Goal: Task Accomplishment & Management: Complete application form

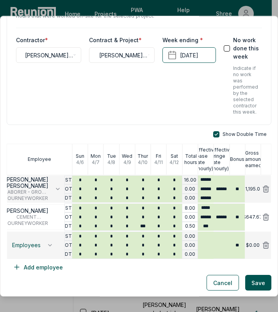
scroll to position [38, 0]
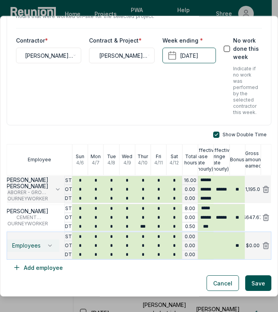
click at [25, 246] on span "Employees" at bounding box center [26, 246] width 29 height 6
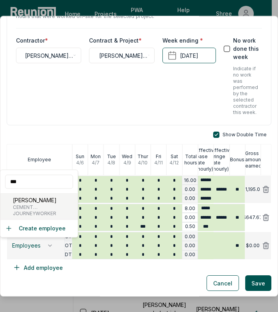
type input "***"
click at [32, 206] on span "CEMENT [PERSON_NAME]/CONCRETE FINISHER" at bounding box center [46, 207] width 66 height 6
type input "*****"
type input "******"
type input "****"
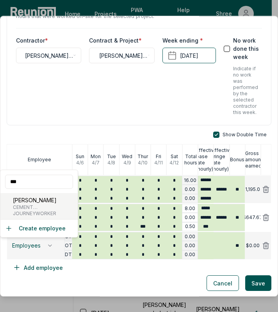
type input "******"
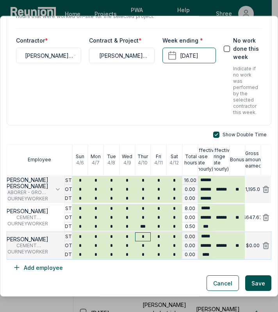
click at [143, 235] on input "*" at bounding box center [143, 237] width 16 height 9
type input "*"
click at [156, 236] on input "*" at bounding box center [159, 237] width 16 height 9
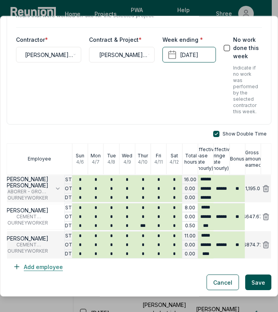
type input "*"
click at [44, 265] on button "Add employee" at bounding box center [38, 267] width 63 height 16
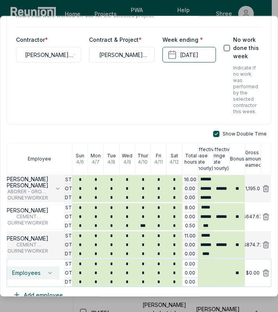
click at [24, 274] on span "Employees" at bounding box center [26, 273] width 29 height 6
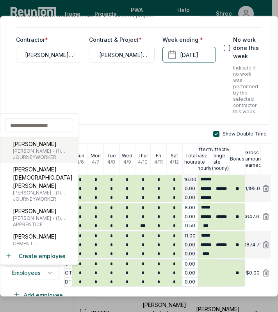
click at [26, 157] on span "JOURNEYWORKER" at bounding box center [44, 157] width 62 height 6
type input "******"
type input "*******"
type input "*****"
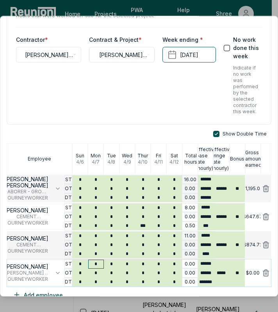
click at [94, 265] on input "*" at bounding box center [96, 264] width 16 height 9
type input "*"
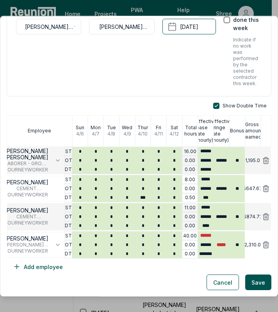
scroll to position [66, 0]
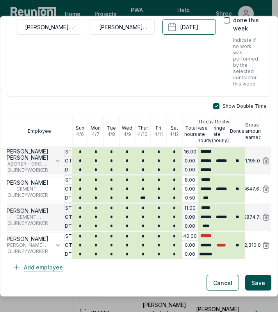
type input "*"
click at [36, 261] on button "Add employee" at bounding box center [38, 268] width 63 height 16
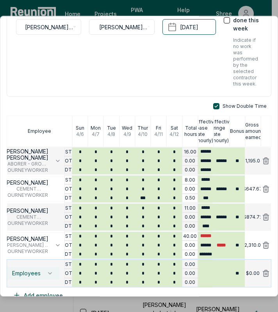
click at [28, 268] on button "Employees" at bounding box center [32, 273] width 54 height 13
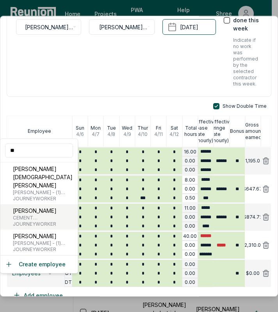
type input "**"
click at [31, 207] on p "[PERSON_NAME]" at bounding box center [46, 211] width 66 height 8
type input "*****"
type input "******"
type input "***"
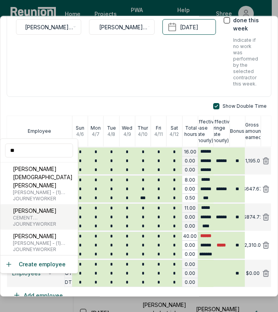
type input "******"
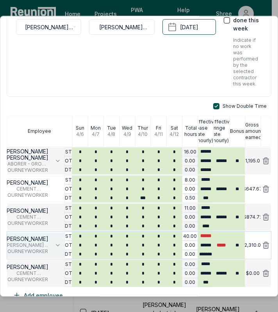
scroll to position [95, 0]
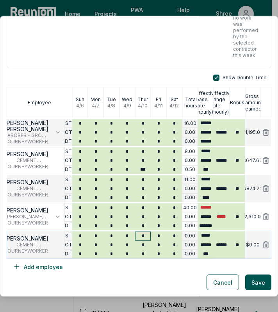
click at [141, 235] on input "*" at bounding box center [143, 236] width 16 height 9
type input "*"
click at [143, 254] on input "*" at bounding box center [143, 254] width 16 height 9
type input "***"
click at [43, 271] on button "Add employee" at bounding box center [38, 267] width 63 height 16
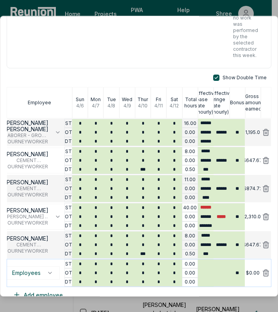
scroll to position [123, 0]
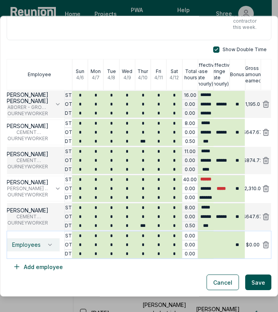
click at [27, 247] on span "Employees" at bounding box center [26, 245] width 29 height 6
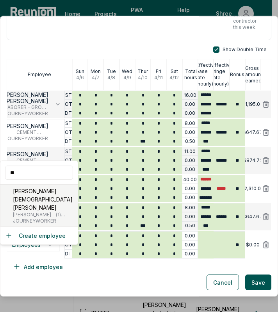
type input "**"
click at [21, 197] on p "[PERSON_NAME][DEMOGRAPHIC_DATA] [PERSON_NAME]" at bounding box center [44, 199] width 62 height 25
type input "******"
type input "*******"
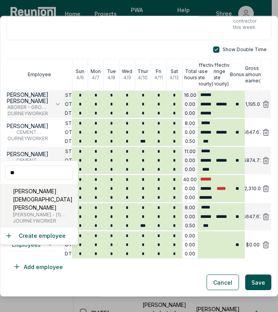
type input "*****"
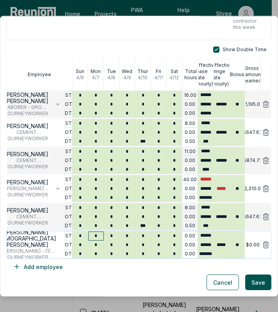
click at [96, 234] on input "*" at bounding box center [96, 236] width 16 height 9
type input "*"
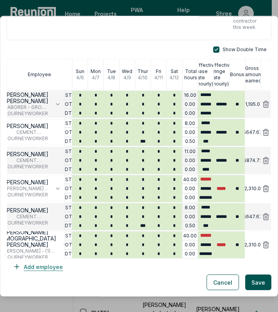
type input "*"
click at [44, 267] on button "Add employee" at bounding box center [38, 267] width 63 height 16
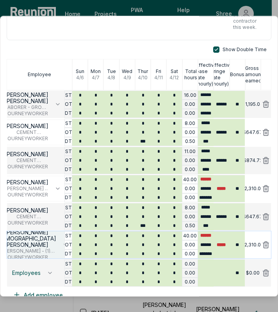
scroll to position [151, 0]
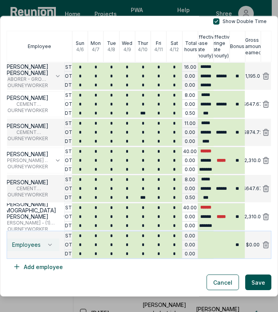
click at [25, 245] on span "Employees" at bounding box center [26, 245] width 29 height 6
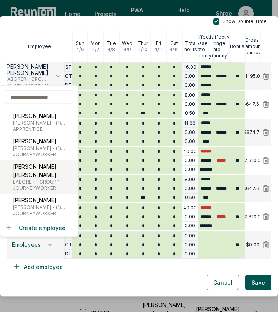
click at [41, 178] on p "[PERSON_NAME] [PERSON_NAME]" at bounding box center [44, 171] width 62 height 16
type input "******"
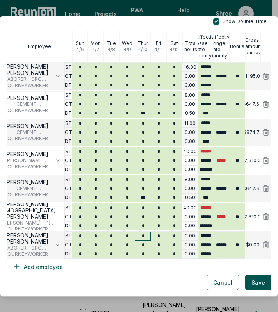
click at [141, 235] on input "*" at bounding box center [143, 236] width 16 height 9
type input "*"
click at [110, 267] on div "Show Double Time Employee [DATE] [DATE] [DATE] [DATE] [DATE] [DATE] [DATE] Tota…" at bounding box center [139, 147] width 265 height 256
click at [34, 270] on button "Add employee" at bounding box center [38, 267] width 63 height 16
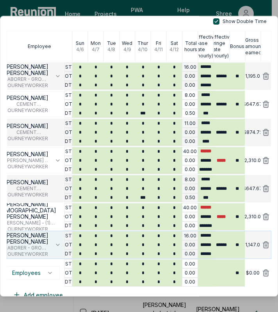
scroll to position [179, 0]
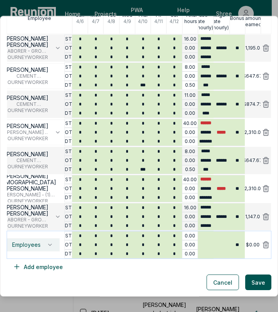
click at [24, 242] on span "Employees" at bounding box center [26, 245] width 29 height 6
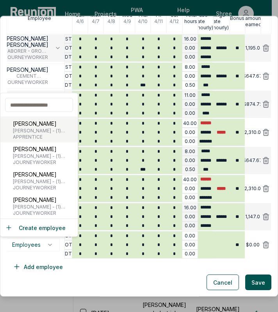
click at [35, 127] on p "[PERSON_NAME]" at bounding box center [44, 124] width 62 height 8
type input "******"
type input "*****"
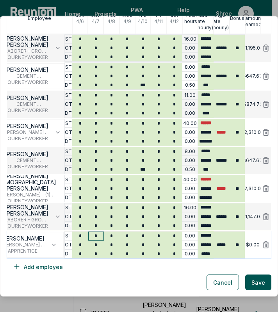
click at [92, 234] on input "*" at bounding box center [96, 236] width 16 height 9
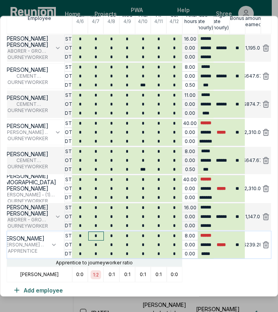
type input "*"
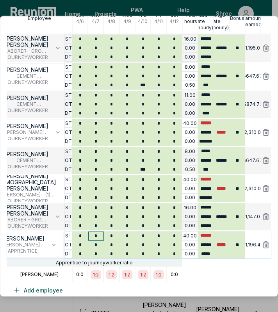
type input "*"
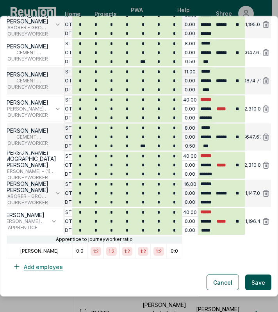
click at [37, 265] on button "Add employee" at bounding box center [38, 267] width 63 height 16
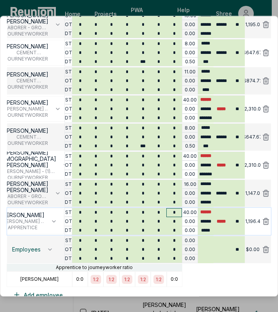
scroll to position [231, 0]
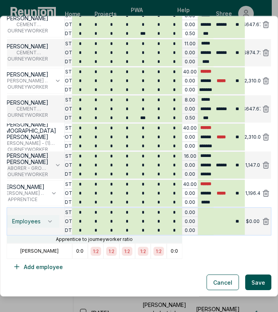
click at [20, 223] on span "Employees" at bounding box center [26, 222] width 29 height 6
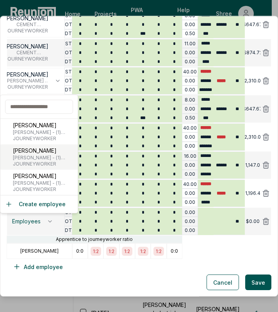
click at [31, 156] on span "[PERSON_NAME] - (1) [PERSON_NAME], Cabinet Installer, Insulation Installer, Har…" at bounding box center [44, 158] width 62 height 6
type input "******"
type input "*******"
type input "*****"
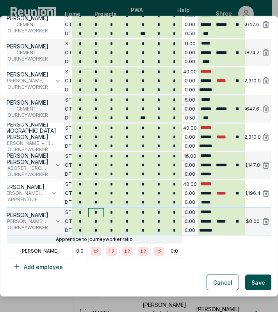
click at [94, 213] on input "*" at bounding box center [96, 213] width 16 height 9
type input "*"
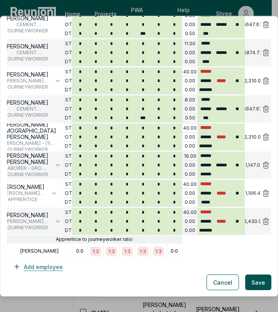
type input "*"
click at [35, 263] on button "Add employee" at bounding box center [38, 267] width 63 height 16
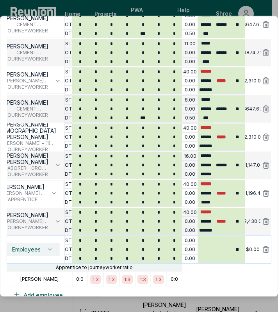
click at [26, 249] on span "Employees" at bounding box center [26, 250] width 29 height 6
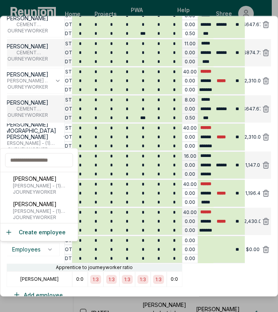
click at [26, 160] on input "text" at bounding box center [39, 160] width 68 height 14
type input "*"
click at [39, 233] on button "Create employee" at bounding box center [35, 232] width 61 height 8
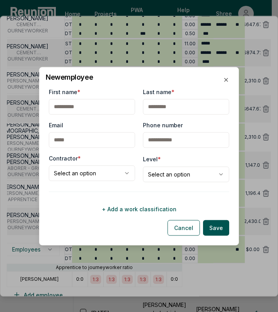
click at [100, 103] on input "First name *" at bounding box center [92, 107] width 86 height 16
type input "*"
type input "******"
click at [153, 101] on input "Last name *" at bounding box center [186, 107] width 86 height 16
type input "********"
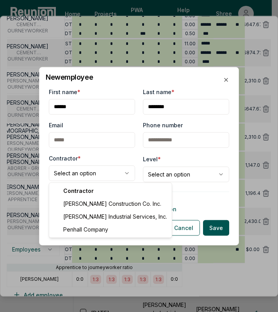
click at [109, 174] on body "Please visit us on your desktop We're working on making our marketplace mobile-…" at bounding box center [136, 265] width 272 height 531
select select "**********"
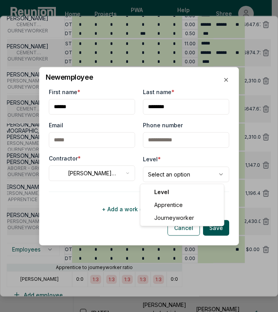
click at [164, 177] on body "Please visit us on your desktop We're working on making our marketplace mobile-…" at bounding box center [136, 265] width 272 height 531
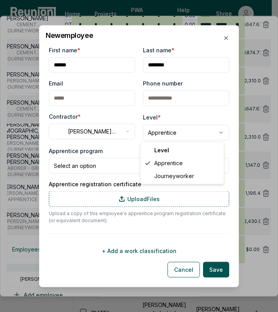
click at [161, 138] on body "Please visit us on your desktop We're working on making our marketplace mobile-…" at bounding box center [136, 265] width 272 height 531
select select "**********"
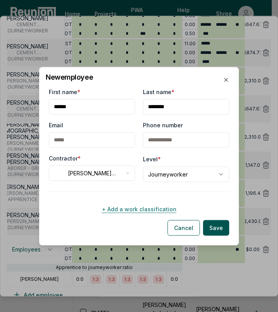
click at [133, 207] on button "+ Add a work classification" at bounding box center [139, 209] width 181 height 16
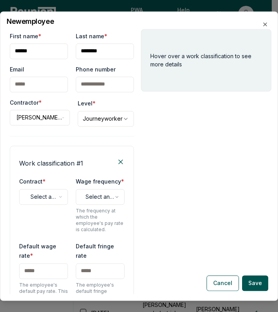
scroll to position [209, 0]
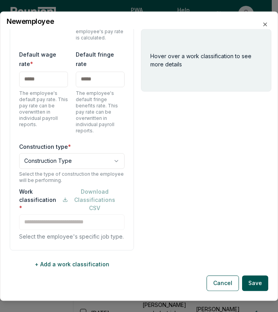
click at [44, 72] on input "text" at bounding box center [43, 80] width 49 height 16
type input "*****"
click at [94, 72] on input "text" at bounding box center [100, 80] width 49 height 16
type input "******"
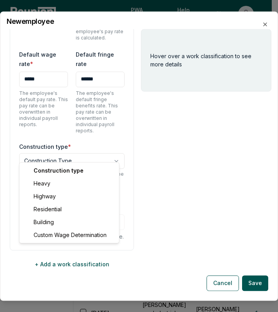
click at [60, 153] on body "Please visit us on your desktop We're working on making our marketplace mobile-…" at bounding box center [136, 265] width 272 height 531
select select "*****"
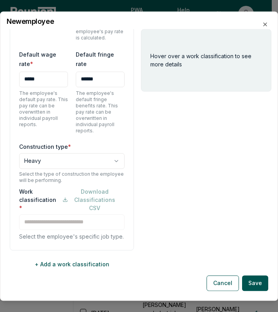
click at [55, 112] on div "**********" at bounding box center [72, 102] width 124 height 297
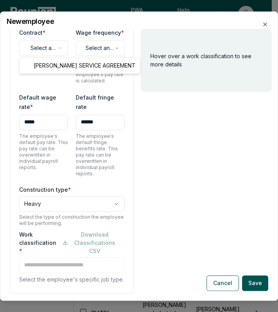
click at [39, 53] on body "Please visit us on your desktop We're working on making our marketplace mobile-…" at bounding box center [136, 265] width 272 height 531
select select "**********"
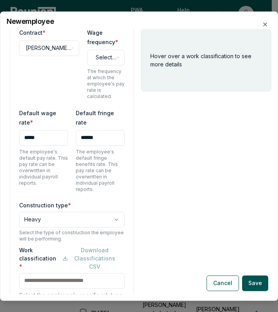
click at [102, 48] on div "Wage frequency * Select an option ****** ***** ****** ******** ******* The freq…" at bounding box center [106, 64] width 38 height 72
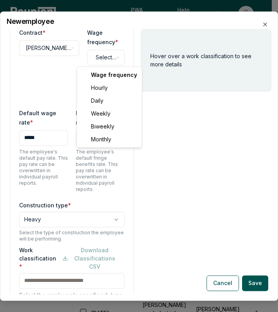
click at [96, 57] on body "Please visit us on your desktop We're working on making our marketplace mobile-…" at bounding box center [136, 265] width 272 height 531
select select "******"
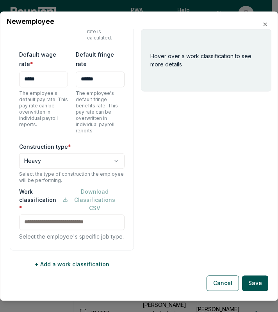
click at [52, 216] on div "Work classification * Download Classifications CSV Select the employee's specif…" at bounding box center [72, 214] width 106 height 53
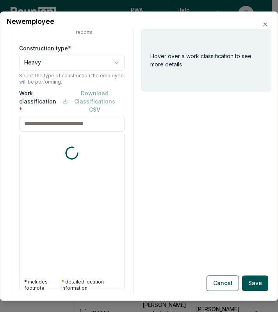
scroll to position [349, 0]
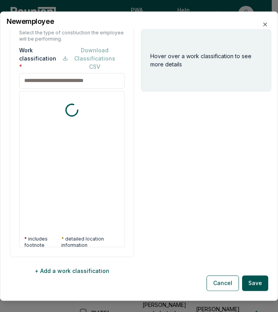
click at [43, 75] on input at bounding box center [72, 81] width 106 height 16
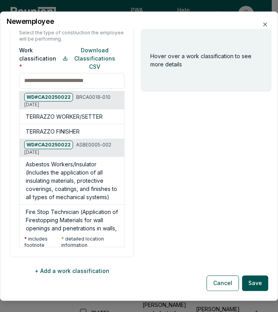
type input "**********"
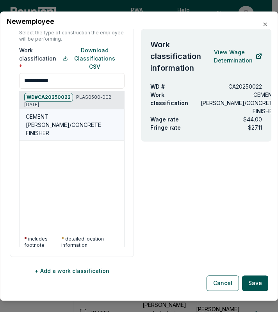
click at [57, 117] on h5 "CEMENT [PERSON_NAME]/CONCRETE FINISHER" at bounding box center [73, 125] width 95 height 25
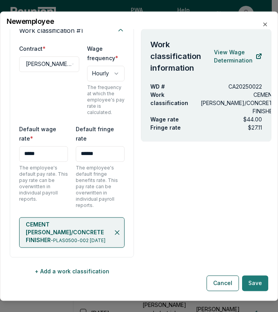
click at [261, 283] on button "Save" at bounding box center [255, 283] width 26 height 16
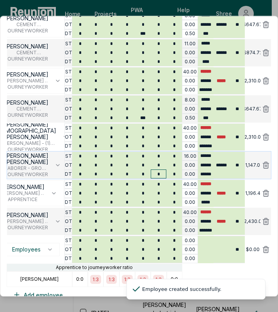
scroll to position [259, 0]
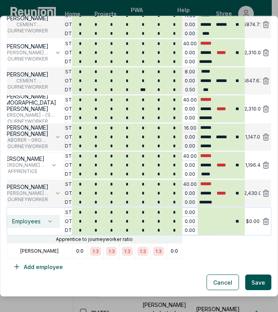
click at [25, 220] on span "Employees" at bounding box center [26, 222] width 29 height 6
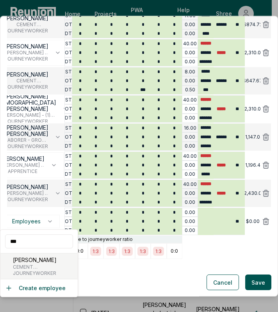
type input "***"
click at [29, 259] on p "[PERSON_NAME]" at bounding box center [46, 260] width 66 height 8
type input "*****"
type input "******"
type input "***"
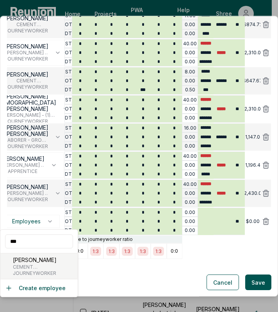
type input "******"
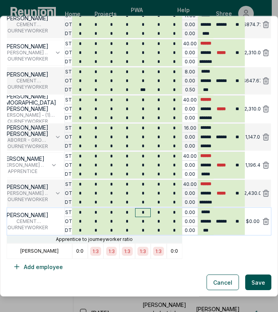
click at [143, 212] on input "*" at bounding box center [143, 213] width 16 height 9
type input "*"
click at [37, 265] on button "Add employee" at bounding box center [38, 267] width 63 height 16
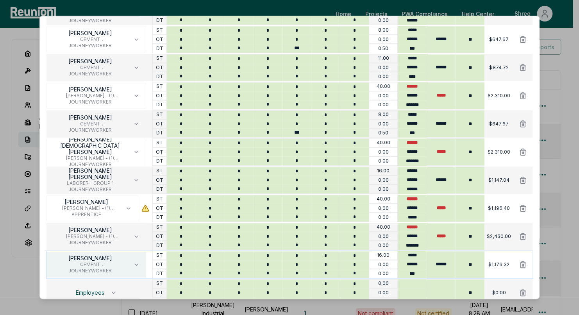
scroll to position [243, 0]
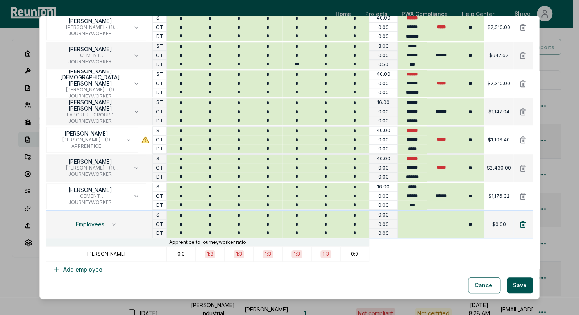
click at [278, 224] on icon at bounding box center [523, 224] width 8 height 8
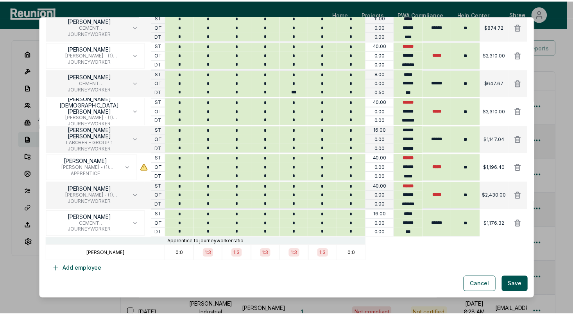
scroll to position [215, 0]
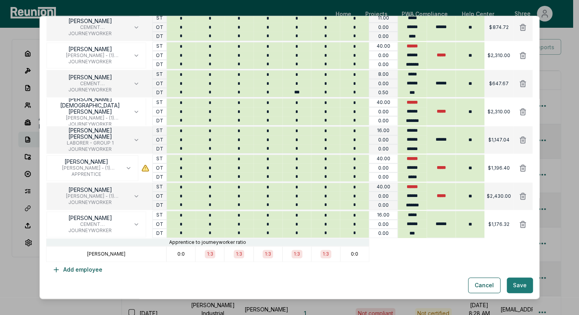
click at [278, 282] on button "Save" at bounding box center [520, 285] width 26 height 16
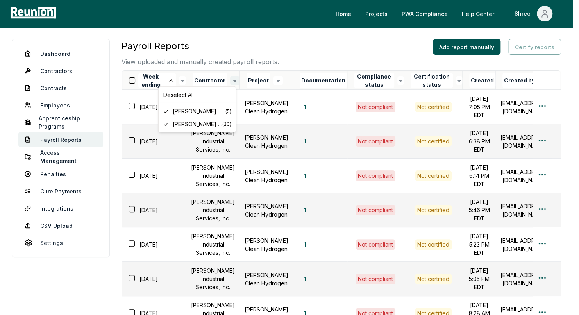
click at [232, 79] on html "Please visit us on your desktop We're working on making our marketplace mobile-…" at bounding box center [289, 265] width 579 height 531
click at [169, 125] on div "[PERSON_NAME] Industrial Services, Inc. ( 20 )" at bounding box center [197, 124] width 74 height 13
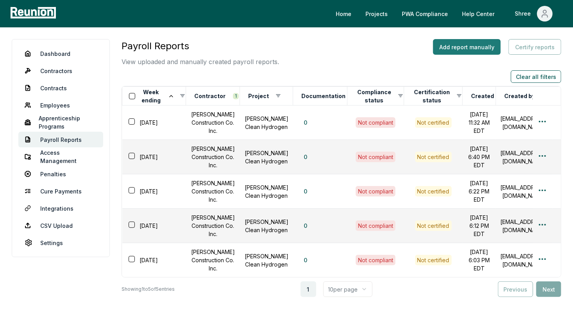
click at [278, 46] on button "Add report manually" at bounding box center [467, 47] width 68 height 16
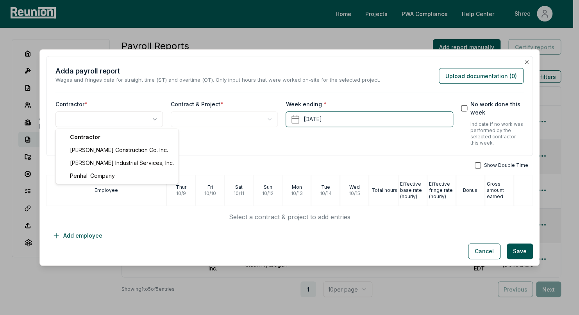
click at [144, 118] on body "Please visit us on your desktop We're working on making our marketplace mobile-…" at bounding box center [286, 187] width 573 height 375
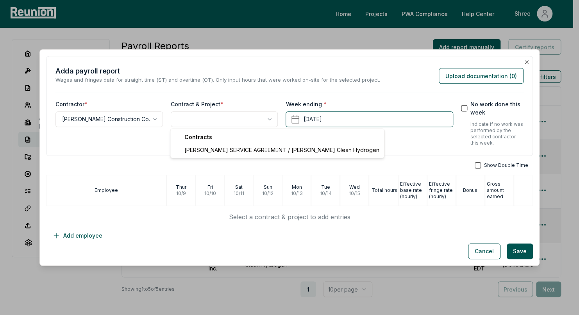
click at [190, 120] on body "Please visit us on your desktop We're working on making our marketplace mobile-…" at bounding box center [286, 187] width 573 height 375
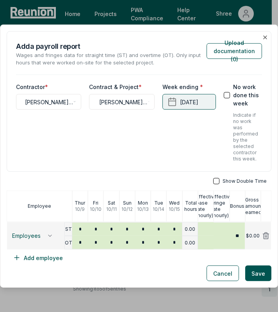
click at [194, 105] on button "[DATE]" at bounding box center [190, 102] width 54 height 16
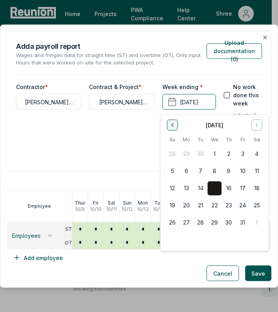
click at [174, 127] on icon "Go to previous month" at bounding box center [173, 125] width 6 height 6
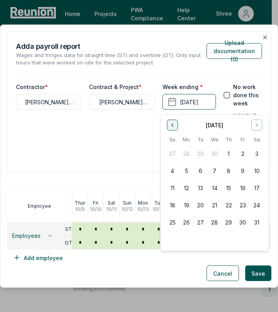
click at [174, 127] on icon "Go to previous month" at bounding box center [173, 125] width 6 height 6
click at [254, 128] on icon "Go to next month" at bounding box center [257, 125] width 6 height 6
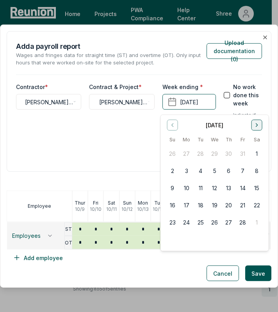
click at [254, 128] on icon "Go to next month" at bounding box center [257, 125] width 6 height 6
click at [253, 193] on button "19" at bounding box center [257, 188] width 14 height 14
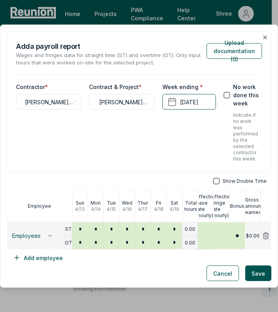
click at [215, 184] on div "Show Double Time Employee [DATE] [DATE] [DATE] [DATE] [DATE] [DATE] [DATE] Tota…" at bounding box center [139, 222] width 265 height 88
click at [213, 179] on button "button" at bounding box center [216, 181] width 6 height 6
click at [32, 238] on span "Employees" at bounding box center [26, 236] width 29 height 6
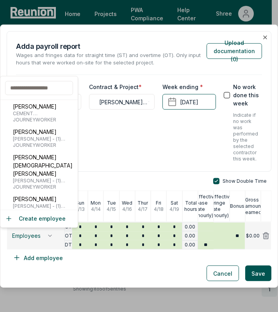
click at [30, 86] on input "text" at bounding box center [39, 88] width 68 height 14
type input "*"
click at [40, 258] on button "Add employee" at bounding box center [38, 258] width 63 height 16
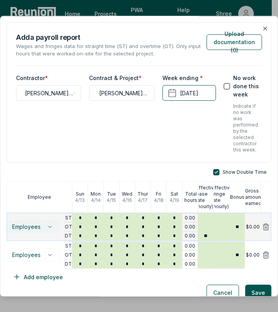
click at [29, 224] on span "Employees" at bounding box center [26, 227] width 29 height 6
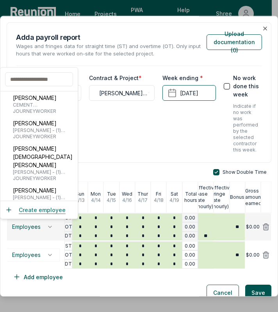
click at [40, 209] on button "Create employee" at bounding box center [35, 210] width 61 height 8
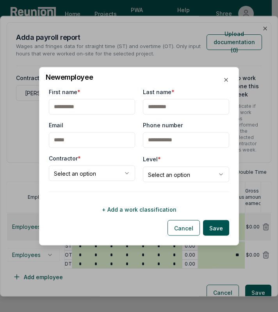
click at [100, 107] on input "First name *" at bounding box center [92, 107] width 86 height 16
type input "********"
click at [167, 103] on input "Last name *" at bounding box center [186, 107] width 86 height 16
type input "******"
click at [88, 183] on div "**********" at bounding box center [139, 152] width 181 height 129
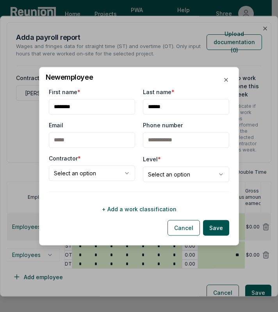
click at [94, 173] on body "Please visit us on your desktop We're working on making our marketplace mobile-…" at bounding box center [136, 187] width 272 height 375
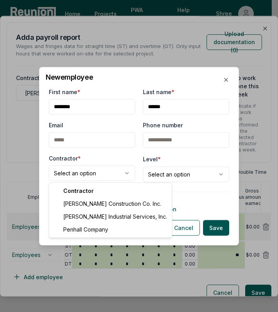
select select "**********"
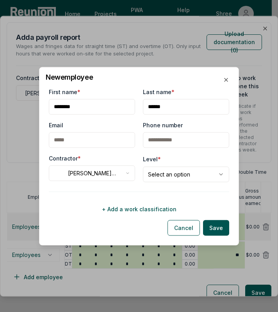
click at [172, 175] on body "Please visit us on your desktop We're working on making our marketplace mobile-…" at bounding box center [136, 187] width 272 height 375
select select "**********"
click at [159, 209] on button "+ Add a work classification" at bounding box center [139, 209] width 181 height 16
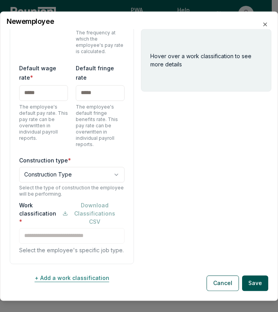
scroll to position [209, 0]
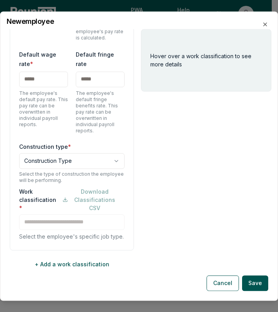
click at [27, 74] on input "text" at bounding box center [43, 80] width 49 height 16
type input "******"
click at [96, 72] on input "text" at bounding box center [100, 80] width 49 height 16
click at [93, 73] on input "text" at bounding box center [100, 80] width 49 height 16
type input "******"
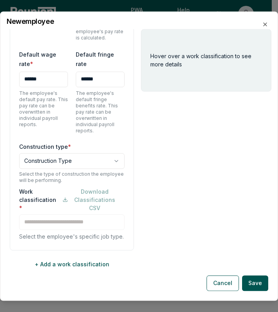
click at [201, 151] on div "Hover over a work classification to see more details" at bounding box center [206, 161] width 131 height 265
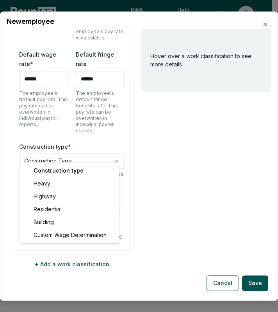
click at [79, 149] on body "Please visit us on your desktop We're working on making our marketplace mobile-…" at bounding box center [136, 187] width 272 height 375
select select "*****"
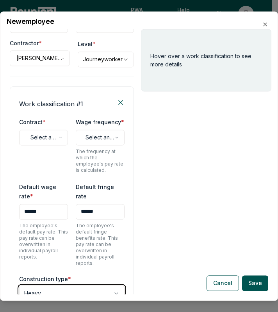
scroll to position [59, 0]
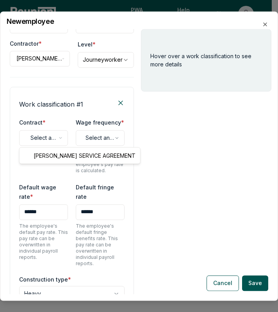
click at [52, 136] on body "Please visit us on your desktop We're working on making our marketplace mobile-…" at bounding box center [136, 187] width 272 height 375
select select "**********"
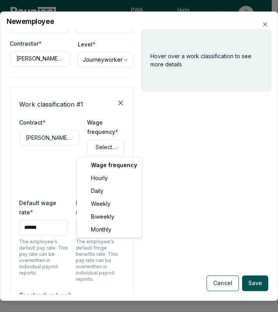
click at [100, 148] on body "Please visit us on your desktop We're working on making our marketplace mobile-…" at bounding box center [136, 187] width 272 height 375
select select "******"
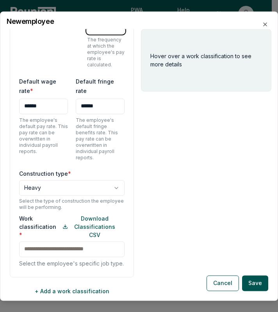
scroll to position [209, 0]
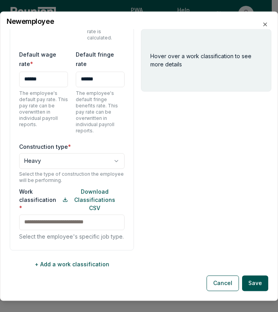
click at [75, 215] on input at bounding box center [72, 223] width 106 height 16
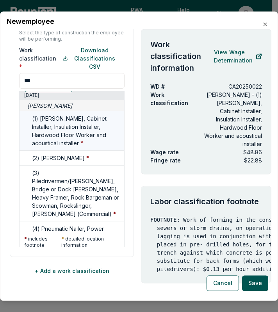
scroll to position [0, 0]
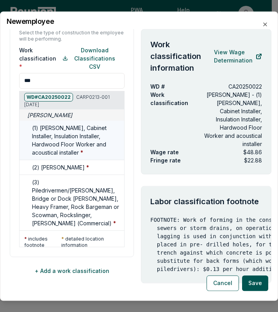
type input "***"
click at [57, 125] on h5 "(1) [PERSON_NAME], Cabinet Installer, Insulation Installer, Hardwood Floor Work…" at bounding box center [76, 140] width 89 height 33
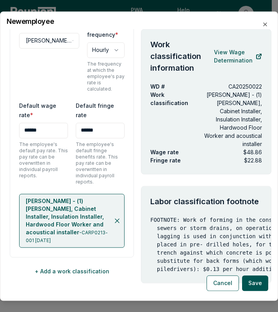
scroll to position [6, 0]
click at [256, 283] on button "Save" at bounding box center [255, 283] width 26 height 16
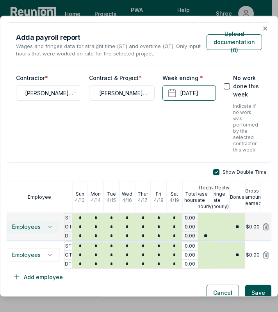
click at [29, 226] on span "Employees" at bounding box center [26, 227] width 29 height 6
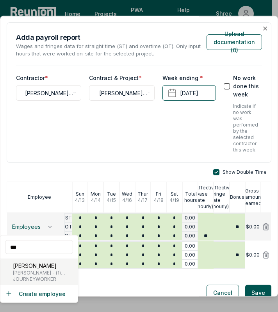
type input "***"
click at [40, 274] on span "[PERSON_NAME] - (1) [PERSON_NAME], Cabinet Installer, Insulation Installer, Har…" at bounding box center [44, 273] width 62 height 6
type input "******"
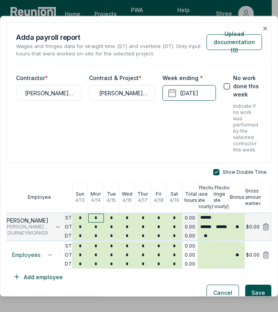
click at [91, 218] on input "*" at bounding box center [96, 218] width 16 height 9
type input "*"
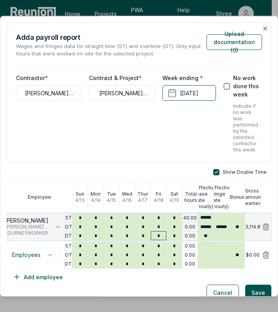
scroll to position [10, 0]
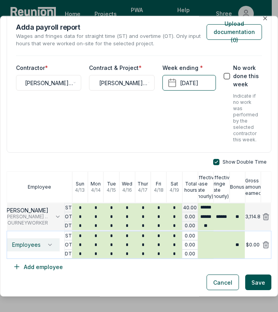
type input "*"
click at [32, 248] on span "Employees" at bounding box center [26, 245] width 29 height 6
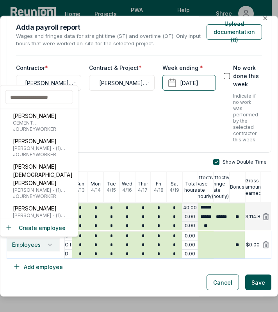
click at [32, 248] on span "Employees" at bounding box center [26, 245] width 29 height 6
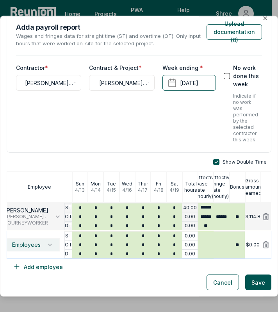
click at [23, 245] on span "Employees" at bounding box center [26, 245] width 29 height 6
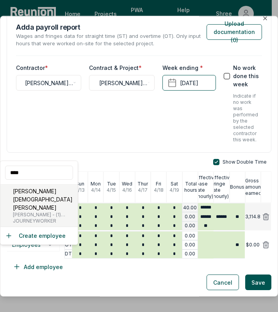
type input "****"
click at [30, 202] on p "[PERSON_NAME][DEMOGRAPHIC_DATA] [PERSON_NAME]" at bounding box center [44, 199] width 62 height 25
type input "******"
type input "*******"
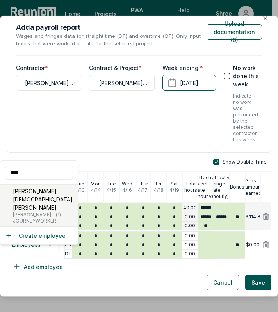
type input "*****"
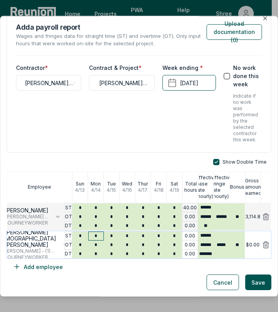
click at [93, 232] on input "*" at bounding box center [96, 236] width 16 height 9
type input "*"
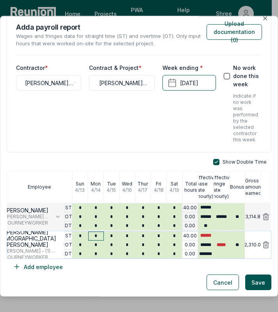
type input "*"
click at [32, 268] on button "Add employee" at bounding box center [38, 267] width 63 height 16
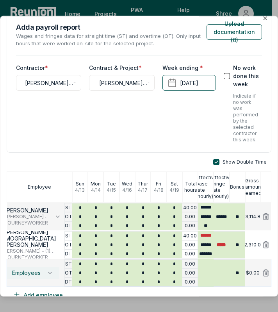
click at [23, 279] on button "Employees" at bounding box center [32, 273] width 54 height 13
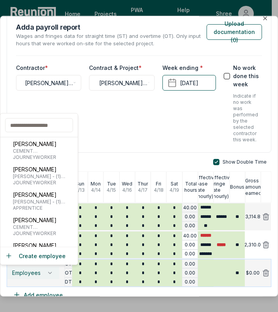
click at [23, 279] on button "Employees" at bounding box center [32, 273] width 54 height 13
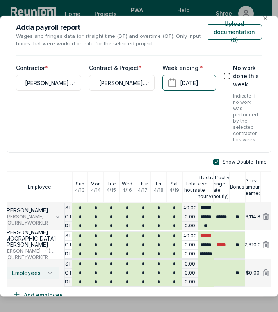
click at [23, 279] on button "Employees" at bounding box center [32, 273] width 54 height 13
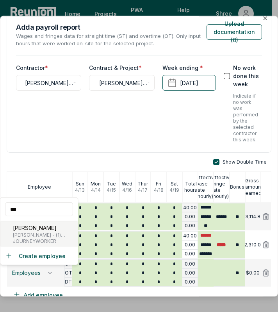
type input "***"
click at [41, 224] on p "[PERSON_NAME]" at bounding box center [44, 228] width 62 height 8
type input "******"
type input "*******"
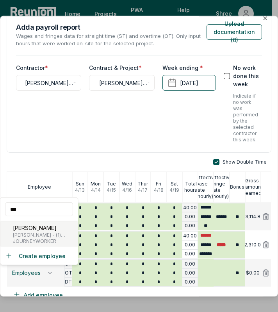
type input "*****"
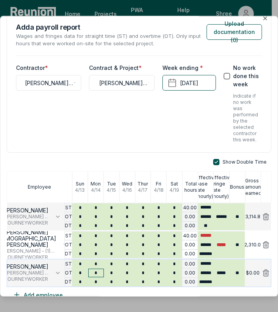
type input "*"
click at [94, 269] on input "*" at bounding box center [96, 273] width 16 height 9
click at [94, 264] on input "*" at bounding box center [96, 264] width 16 height 9
type input "*"
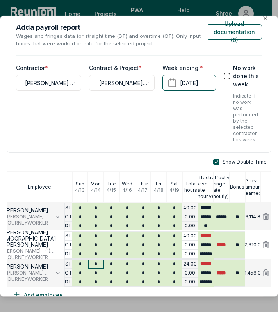
type input "*"
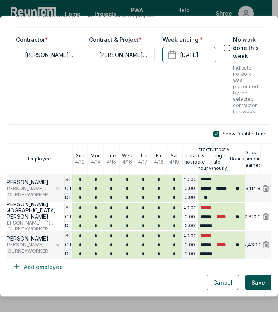
type input "*"
click at [43, 263] on button "Add employee" at bounding box center [38, 267] width 63 height 16
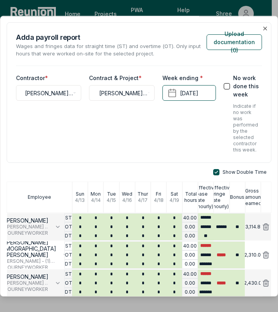
scroll to position [66, 0]
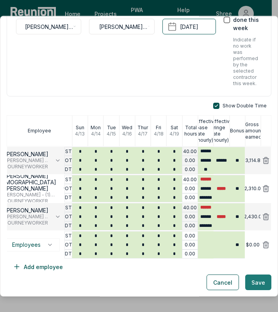
click at [249, 286] on button "Save" at bounding box center [258, 283] width 26 height 16
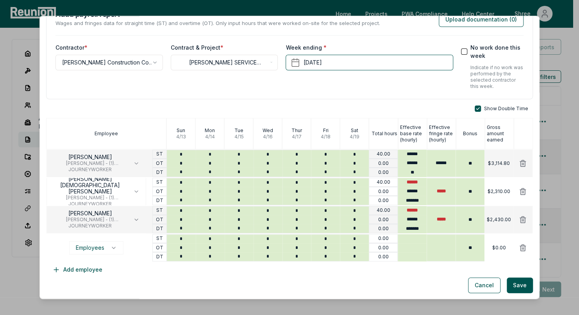
scroll to position [23, 0]
click at [278, 285] on button "Save" at bounding box center [520, 286] width 26 height 16
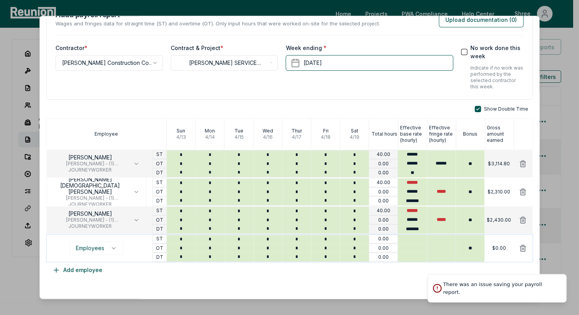
click at [278, 250] on button at bounding box center [523, 248] width 20 height 16
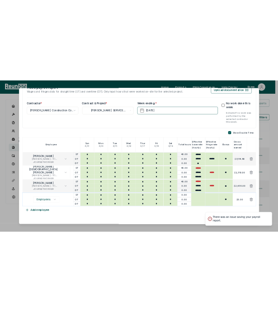
scroll to position [0, 0]
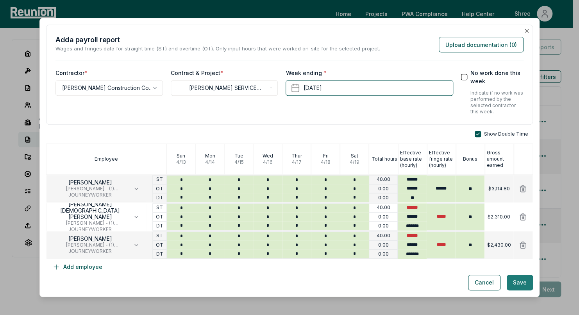
click at [278, 283] on button "Save" at bounding box center [520, 283] width 26 height 16
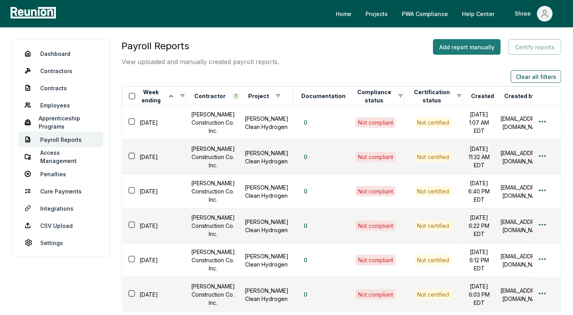
click at [278, 45] on button "Add report manually" at bounding box center [467, 47] width 68 height 16
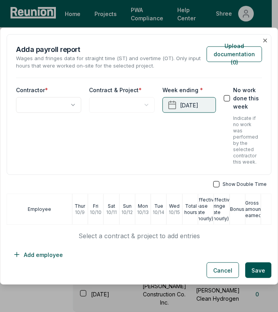
click at [186, 107] on button "[DATE]" at bounding box center [190, 105] width 54 height 16
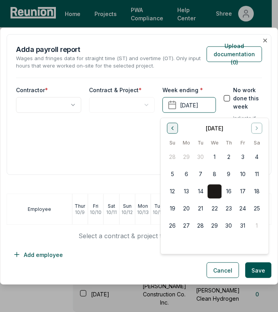
click at [177, 130] on button "Go to previous month" at bounding box center [172, 128] width 11 height 11
click at [172, 131] on icon "Go to previous month" at bounding box center [173, 128] width 6 height 6
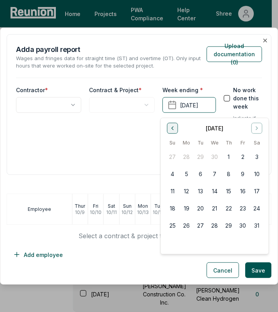
click at [172, 131] on icon "Go to previous month" at bounding box center [173, 128] width 6 height 6
click at [252, 208] on button "26" at bounding box center [257, 209] width 14 height 14
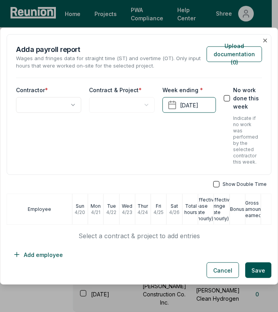
click at [213, 181] on button "button" at bounding box center [216, 184] width 6 height 6
click at [40, 254] on button "Add employee" at bounding box center [38, 255] width 63 height 16
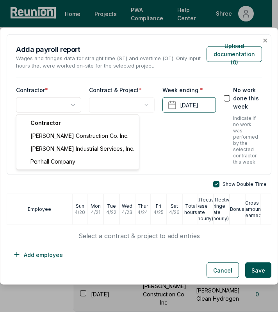
click at [66, 107] on body "Please visit us on your desktop We're working on making our marketplace mobile-…" at bounding box center [136, 205] width 272 height 410
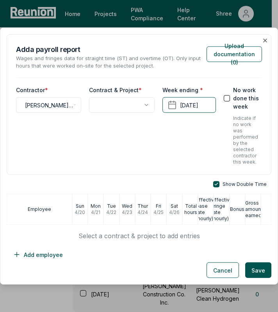
click at [122, 109] on body "Please visit us on your desktop We're working on making our marketplace mobile-…" at bounding box center [136, 205] width 272 height 410
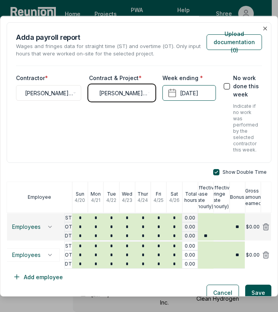
scroll to position [10, 0]
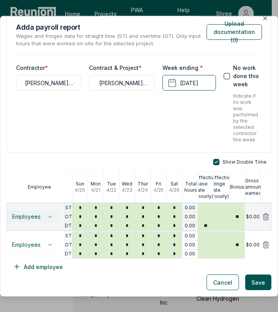
click at [30, 218] on span "Employees" at bounding box center [26, 217] width 29 height 6
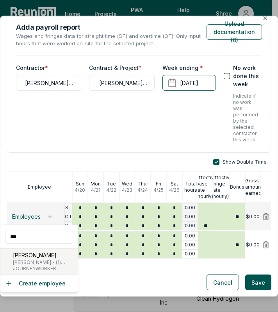
type input "***"
click at [31, 263] on span "[PERSON_NAME] - (1) [PERSON_NAME], Cabinet Installer, Insulation Installer, Har…" at bounding box center [44, 262] width 62 height 6
type input "******"
type input "*****"
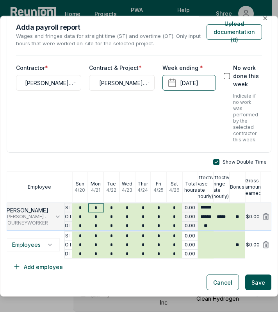
click at [94, 211] on input "*" at bounding box center [96, 208] width 16 height 9
type input "*"
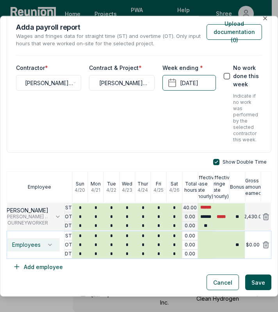
type input "*"
click at [29, 242] on span "Employees" at bounding box center [26, 245] width 29 height 6
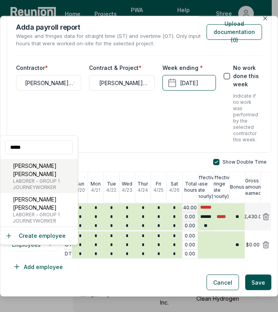
type input "*****"
click at [46, 178] on span "LABORER - GROUP 1" at bounding box center [44, 181] width 62 height 6
type input "******"
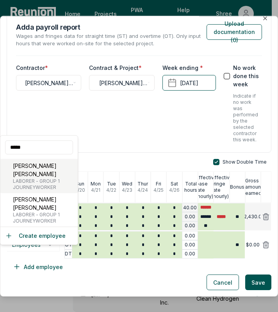
type input "******"
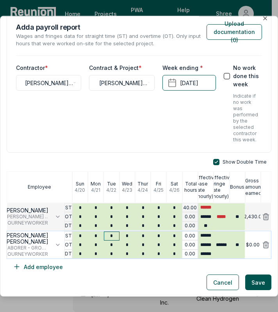
click at [109, 236] on input "*" at bounding box center [112, 236] width 16 height 9
type input "*"
click at [112, 253] on input "*" at bounding box center [112, 254] width 16 height 9
type input "***"
click at [34, 269] on button "Add employee" at bounding box center [38, 267] width 63 height 16
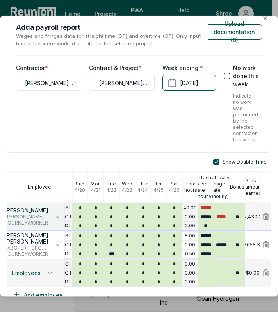
scroll to position [38, 0]
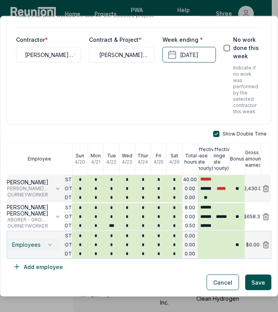
click at [30, 245] on span "Employees" at bounding box center [26, 245] width 29 height 6
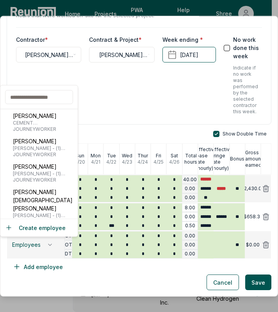
click at [35, 101] on input "text" at bounding box center [39, 97] width 68 height 14
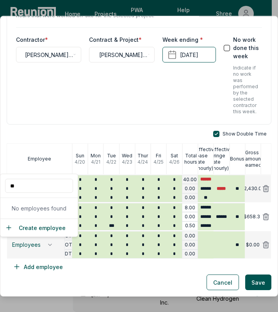
type input "*"
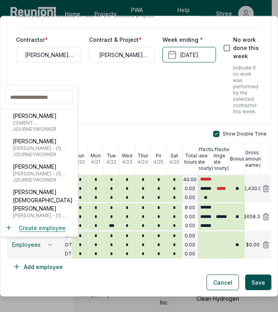
click at [42, 223] on div "Create employee" at bounding box center [38, 228] width 77 height 18
click at [44, 228] on button "Create employee" at bounding box center [35, 228] width 61 height 8
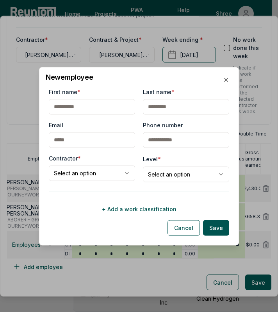
click at [81, 107] on input "First name *" at bounding box center [92, 107] width 86 height 16
type input "********"
click at [156, 102] on input "Last name *" at bounding box center [186, 107] width 86 height 16
type input "******"
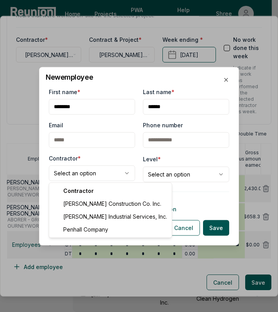
click at [113, 173] on body "Please visit us on your desktop We're working on making our marketplace mobile-…" at bounding box center [136, 205] width 272 height 410
select select "**********"
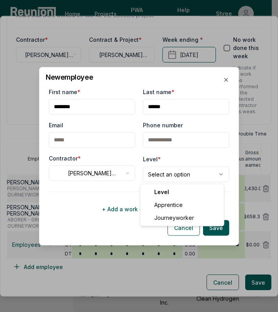
click at [176, 175] on body "Please visit us on your desktop We're working on making our marketplace mobile-…" at bounding box center [136, 205] width 272 height 410
select select "**********"
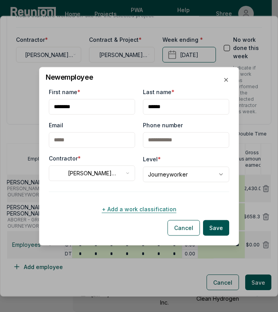
click at [124, 203] on button "+ Add a work classification" at bounding box center [139, 209] width 181 height 16
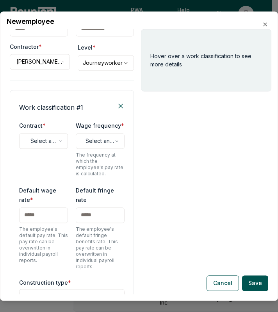
scroll to position [57, 0]
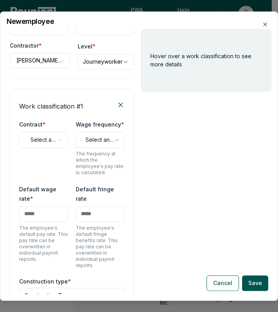
click at [48, 143] on body "Please visit us on your desktop We're working on making our marketplace mobile-…" at bounding box center [136, 205] width 272 height 410
select select "**********"
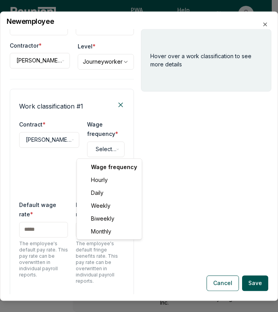
click at [100, 148] on body "Please visit us on your desktop We're working on making our marketplace mobile-…" at bounding box center [136, 205] width 272 height 410
select select "******"
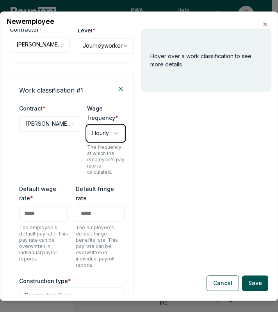
scroll to position [74, 0]
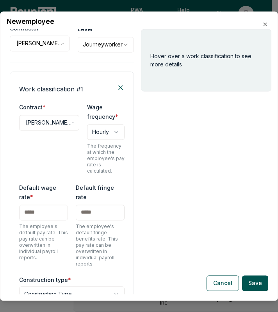
click at [44, 208] on input "text" at bounding box center [43, 213] width 49 height 16
type input "******"
click at [92, 207] on input "text" at bounding box center [100, 213] width 49 height 16
click at [82, 205] on input "text" at bounding box center [100, 213] width 49 height 16
type input "******"
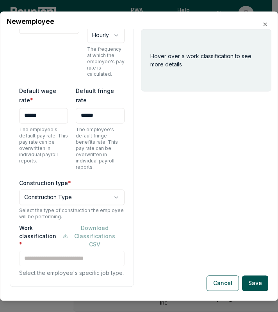
scroll to position [172, 0]
click at [66, 190] on body "Please visit us on your desktop We're working on making our marketplace mobile-…" at bounding box center [136, 205] width 272 height 410
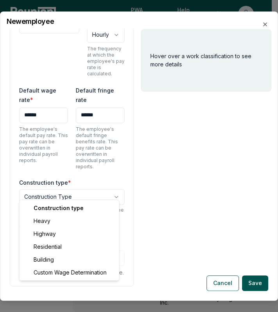
select select "*****"
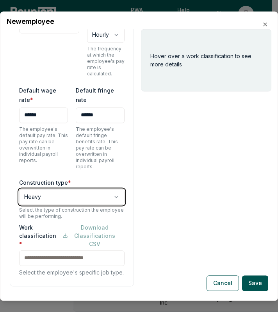
scroll to position [209, 0]
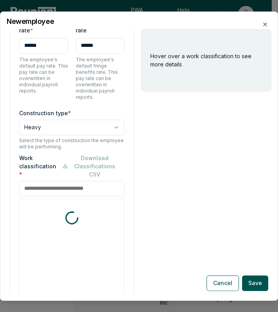
click at [49, 214] on div "Work classification * Download Classifications CSV * includes footnote * detail…" at bounding box center [72, 254] width 106 height 201
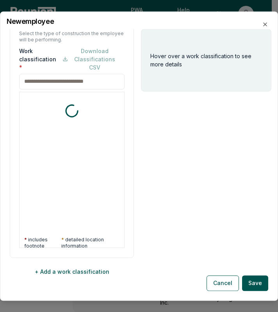
scroll to position [349, 0]
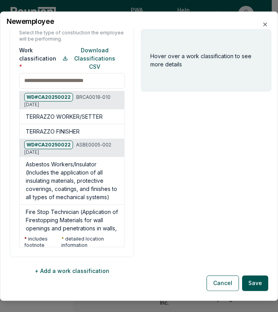
click at [71, 73] on input at bounding box center [72, 81] width 106 height 16
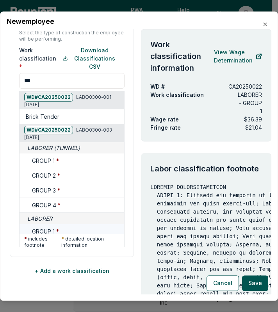
type input "***"
click at [54, 227] on h5 "GROUP 1 *" at bounding box center [45, 231] width 27 height 8
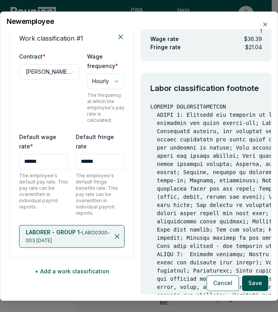
scroll to position [83, 0]
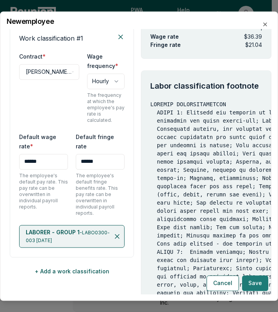
click at [254, 283] on button "Save" at bounding box center [255, 283] width 26 height 16
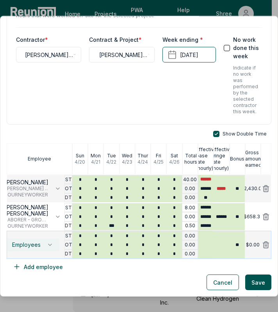
click at [32, 242] on span "Employees" at bounding box center [26, 245] width 29 height 6
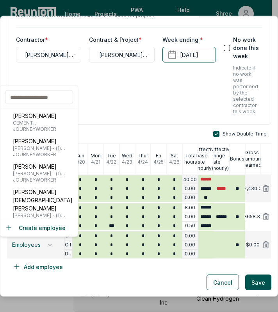
click at [39, 98] on input "text" at bounding box center [39, 97] width 68 height 14
click at [138, 274] on div "Show Double Time Employee [DATE] [DATE] [DATE] [DATE] [DATE] [DATE] [DATE] Tota…" at bounding box center [139, 203] width 265 height 144
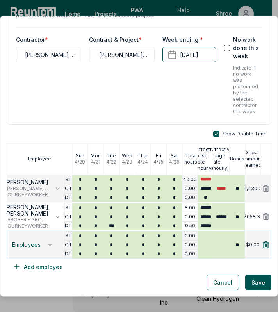
click at [262, 242] on icon at bounding box center [266, 245] width 8 height 8
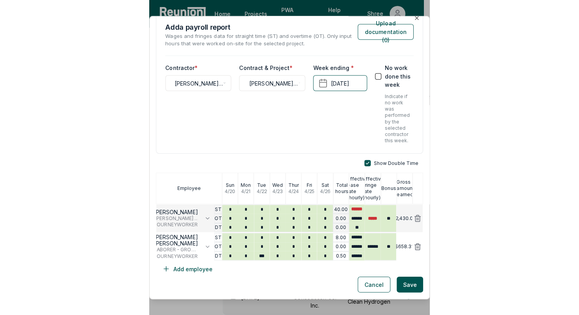
scroll to position [10, 0]
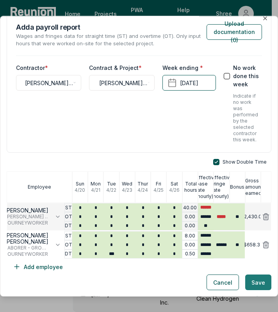
click at [252, 279] on button "Save" at bounding box center [258, 283] width 26 height 16
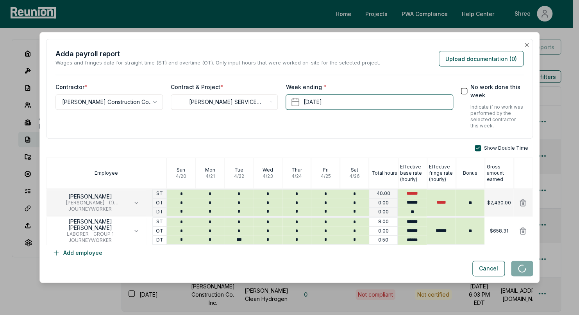
scroll to position [0, 0]
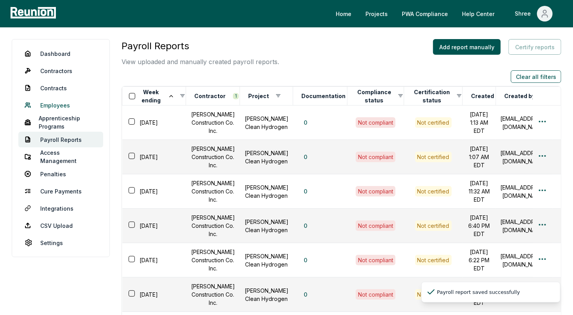
click at [43, 107] on link "Employees" at bounding box center [60, 105] width 85 height 16
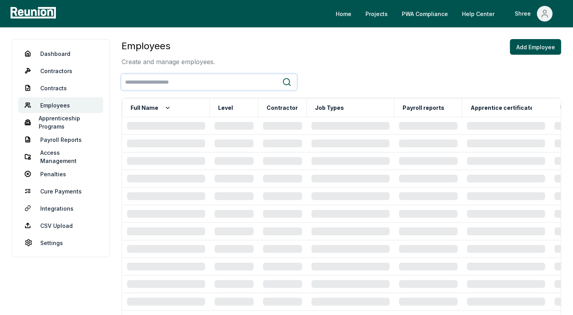
click at [158, 81] on input "search" at bounding box center [202, 82] width 160 height 14
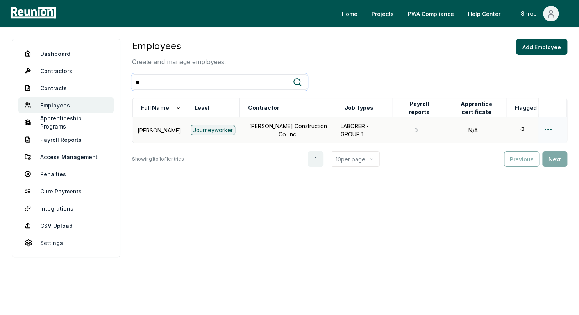
type input "**"
click at [278, 130] on html "Please visit us on your desktop We're working on making our marketplace mobile-…" at bounding box center [289, 157] width 579 height 315
click at [278, 158] on div "Edit" at bounding box center [535, 159] width 74 height 13
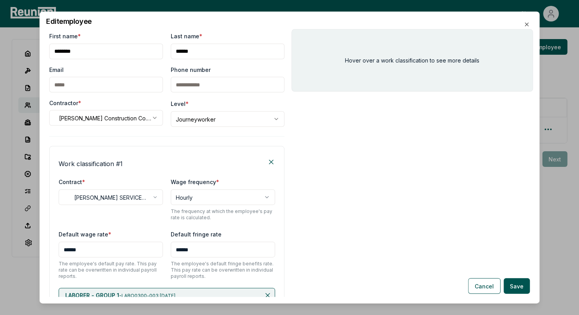
scroll to position [59, 0]
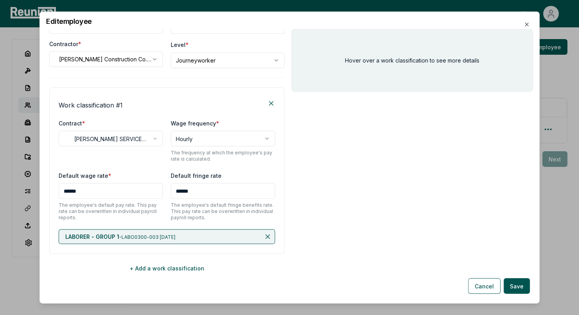
click at [196, 188] on input "******" at bounding box center [223, 191] width 104 height 16
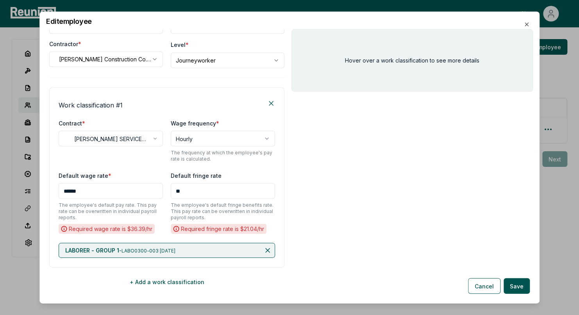
type input "******"
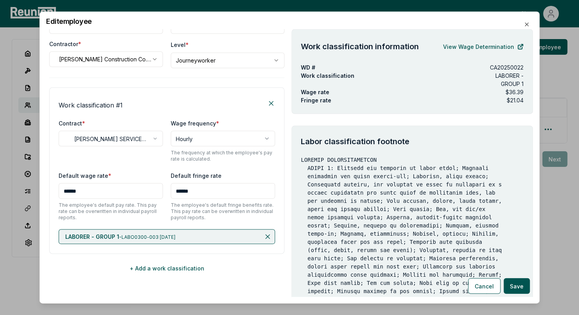
click at [110, 195] on input "******" at bounding box center [111, 191] width 104 height 16
click at [266, 237] on icon at bounding box center [268, 236] width 4 height 4
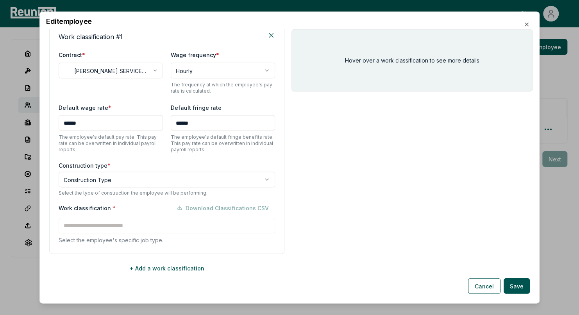
scroll to position [127, 0]
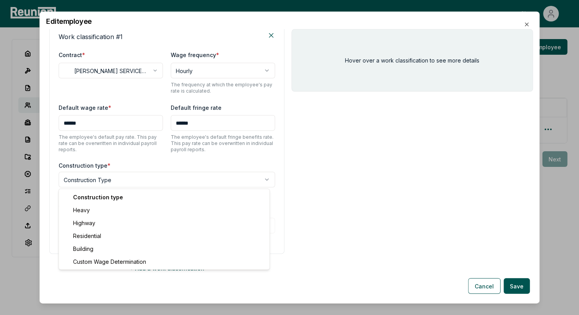
click at [111, 185] on body "**********" at bounding box center [289, 157] width 579 height 315
select select "*****"
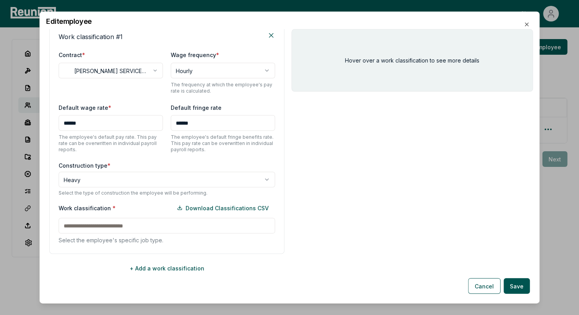
click at [176, 220] on input at bounding box center [167, 226] width 216 height 16
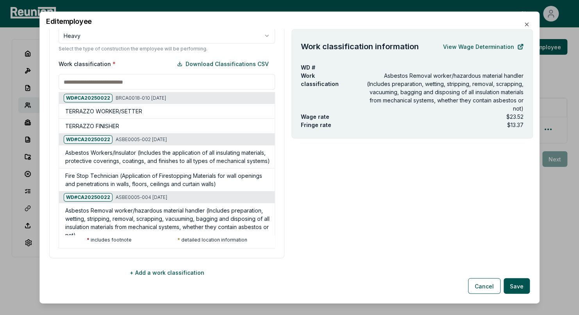
scroll to position [275, 0]
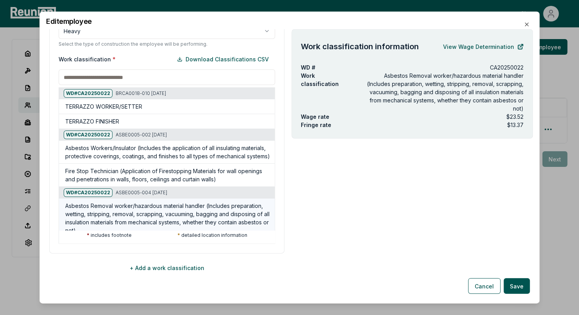
type input "**********"
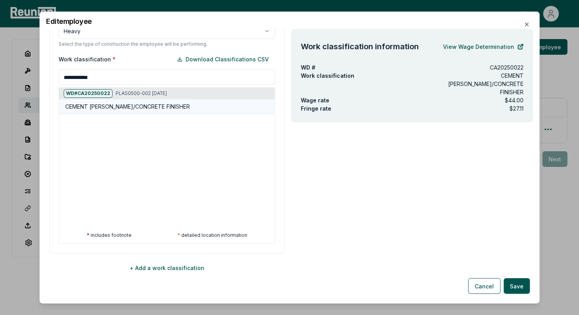
click at [122, 111] on div "CEMENT [PERSON_NAME]/CONCRETE FINISHER" at bounding box center [167, 107] width 216 height 15
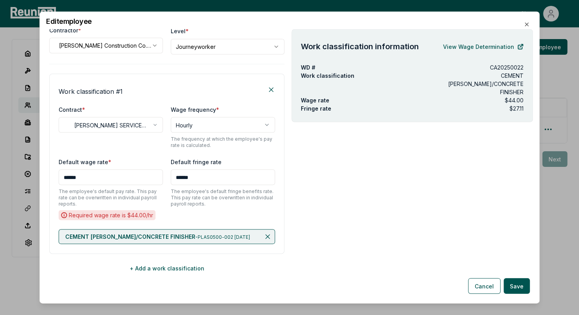
click at [86, 177] on input "******" at bounding box center [111, 177] width 104 height 16
type input "**"
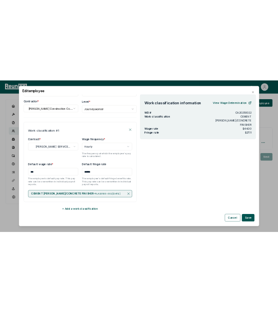
scroll to position [59, 0]
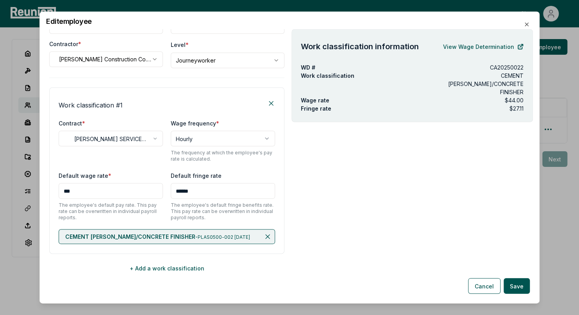
type input "*****"
click at [278, 286] on button "Save" at bounding box center [517, 286] width 26 height 16
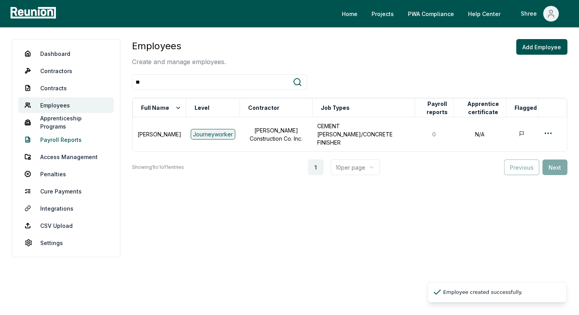
click at [61, 143] on link "Payroll Reports" at bounding box center [65, 140] width 95 height 16
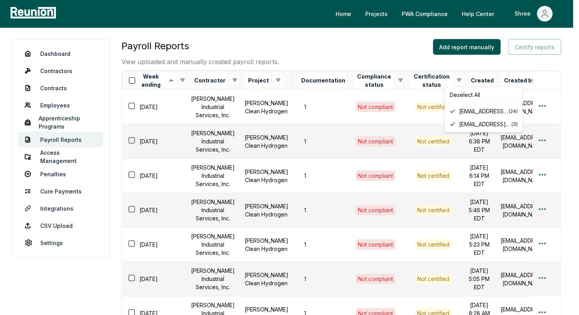
click at [278, 82] on html "Please visit us on your desktop We're working on making our marketplace mobile-…" at bounding box center [289, 265] width 579 height 531
click at [278, 107] on span "[EMAIL_ADDRESS][DOMAIN_NAME]" at bounding box center [484, 111] width 50 height 8
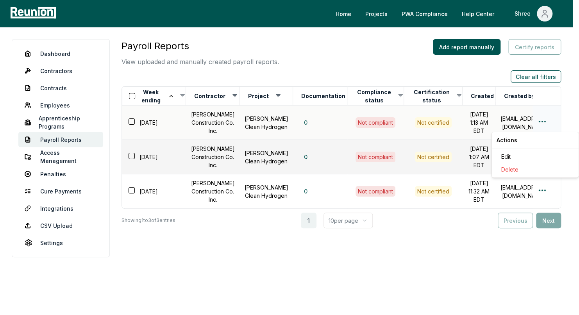
click at [278, 126] on html "Please visit us on your desktop We're working on making our marketplace mobile-…" at bounding box center [289, 157] width 579 height 315
click at [278, 156] on div "Edit" at bounding box center [535, 156] width 74 height 13
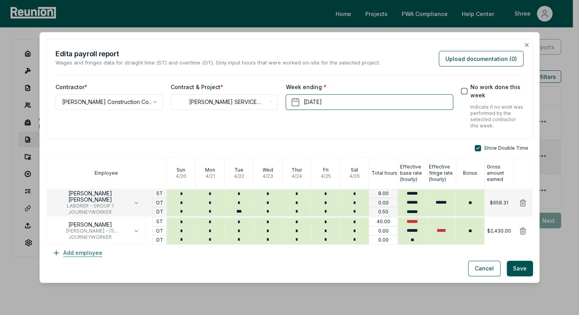
click at [94, 254] on button "Add employee" at bounding box center [77, 253] width 63 height 16
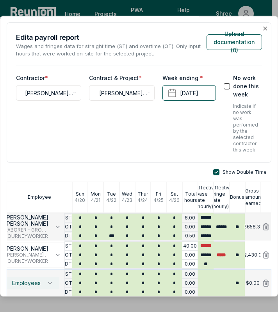
click at [38, 287] on button "Employees" at bounding box center [32, 283] width 54 height 13
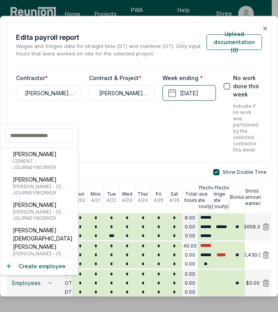
click at [25, 138] on input "text" at bounding box center [39, 136] width 68 height 14
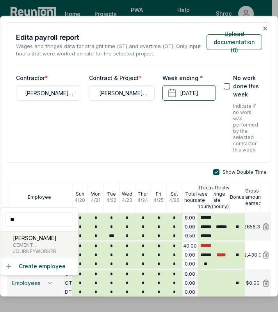
type input "**"
click at [48, 239] on p "[PERSON_NAME]" at bounding box center [46, 238] width 66 height 8
type input "*****"
type input "******"
type input "***"
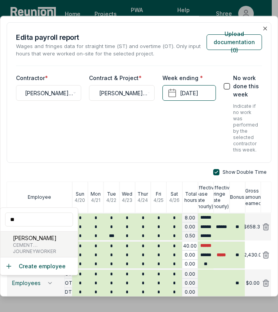
type input "******"
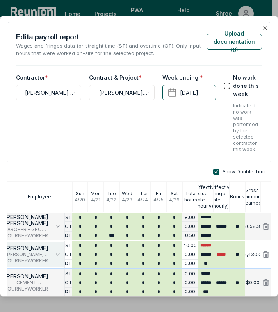
scroll to position [38, 0]
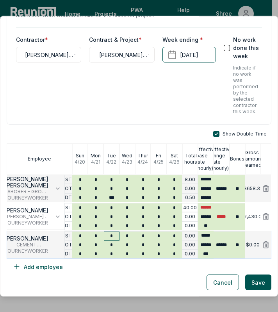
click at [110, 235] on input "*" at bounding box center [112, 236] width 16 height 9
type input "*"
click at [43, 265] on button "Add employee" at bounding box center [38, 267] width 63 height 16
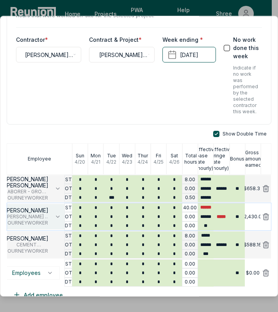
scroll to position [66, 0]
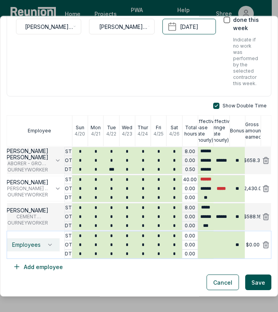
click at [26, 240] on button "Employees" at bounding box center [32, 245] width 54 height 13
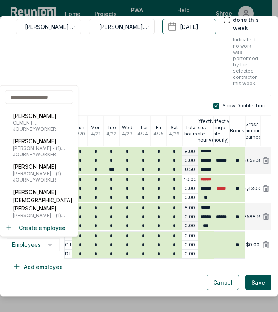
click at [37, 97] on input "text" at bounding box center [39, 97] width 68 height 14
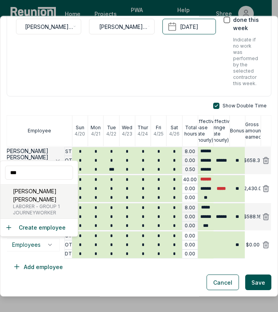
type input "***"
click at [36, 196] on p "[PERSON_NAME] [PERSON_NAME]" at bounding box center [44, 195] width 62 height 16
type input "******"
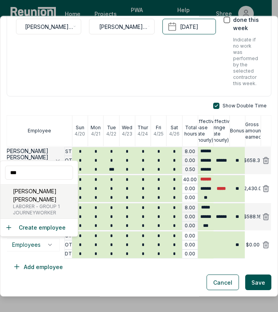
type input "******"
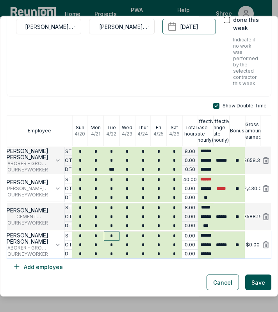
click at [110, 236] on input "*" at bounding box center [112, 236] width 16 height 9
type input "*"
click at [134, 279] on div "Cancel Save" at bounding box center [139, 283] width 265 height 16
click at [43, 266] on button "Add employee" at bounding box center [38, 267] width 63 height 16
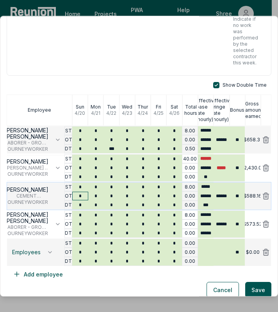
scroll to position [95, 0]
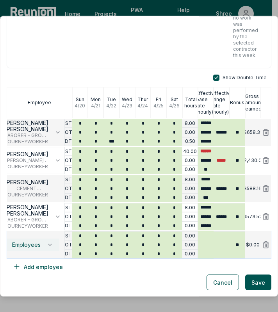
click at [31, 242] on span "Employees" at bounding box center [26, 245] width 29 height 6
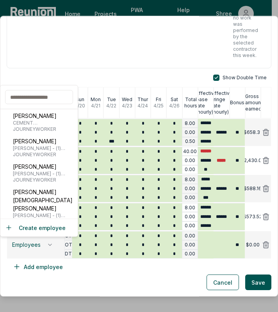
click at [35, 100] on input "text" at bounding box center [39, 97] width 68 height 14
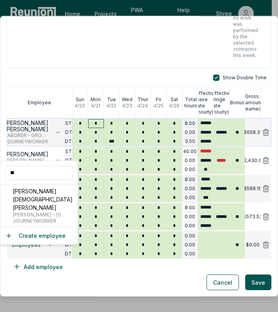
type input "*"
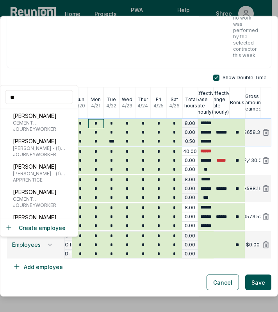
type input "*"
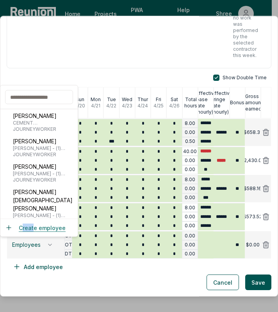
drag, startPoint x: 30, startPoint y: 222, endPoint x: 32, endPoint y: 226, distance: 4.2
click at [32, 226] on div "Create employee" at bounding box center [38, 228] width 77 height 18
click at [32, 226] on button "Create employee" at bounding box center [35, 228] width 61 height 8
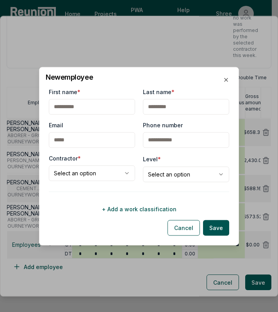
click at [84, 106] on input "First name *" at bounding box center [92, 107] width 86 height 16
type input "*********"
click at [163, 106] on input "Last name *" at bounding box center [186, 107] width 86 height 16
type input "******"
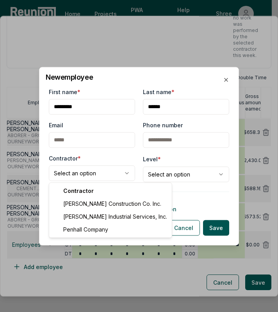
click at [77, 177] on body "Please visit us on your desktop We're working on making our marketplace mobile-…" at bounding box center [136, 156] width 272 height 312
select select "**********"
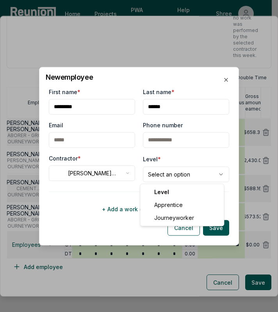
click at [175, 175] on body "Please visit us on your desktop We're working on making our marketplace mobile-…" at bounding box center [136, 156] width 272 height 312
select select "**********"
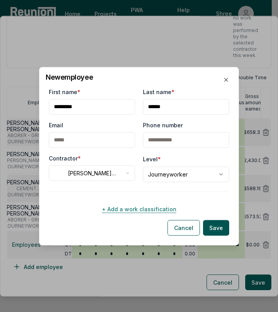
click at [141, 213] on button "+ Add a work classification" at bounding box center [139, 209] width 181 height 16
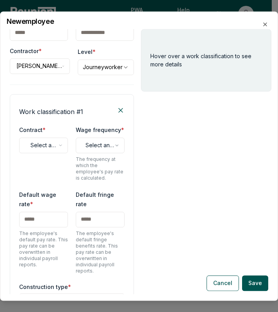
scroll to position [48, 0]
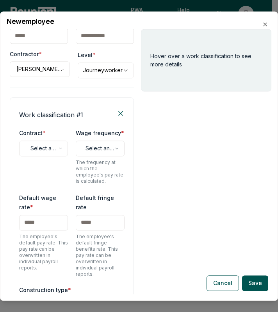
click at [41, 147] on body "Please visit us on your desktop We're working on making our marketplace mobile-…" at bounding box center [136, 156] width 272 height 312
select select "**********"
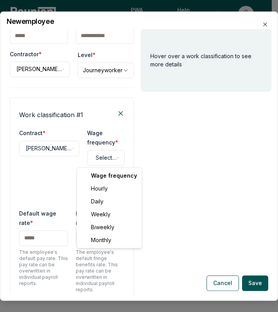
click at [101, 158] on body "Please visit us on your desktop We're working on making our marketplace mobile-…" at bounding box center [136, 156] width 272 height 312
select select "******"
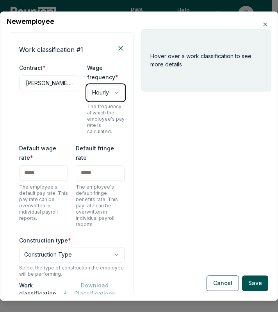
scroll to position [115, 0]
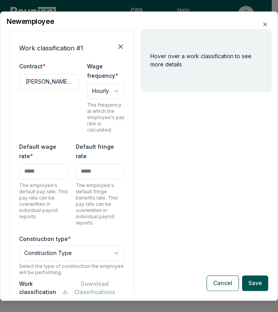
click at [49, 164] on input "text" at bounding box center [43, 172] width 49 height 16
type input "*****"
type input "******"
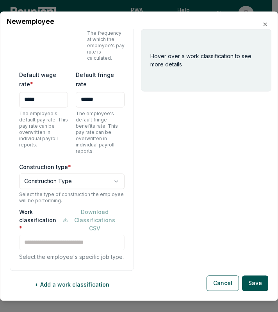
scroll to position [209, 0]
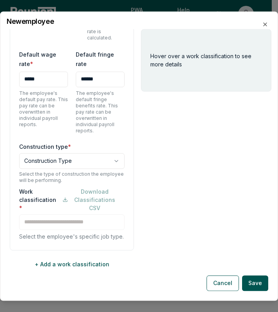
click at [73, 154] on body "Please visit us on your desktop We're working on making our marketplace mobile-…" at bounding box center [136, 156] width 272 height 312
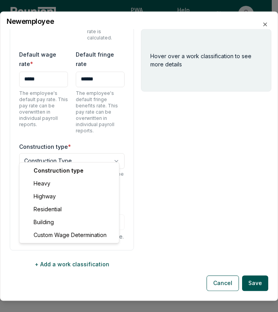
select select "*****"
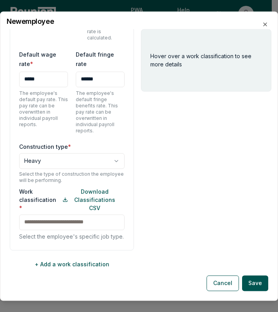
click at [155, 197] on div "Hover over a work classification to see more details" at bounding box center [206, 161] width 131 height 265
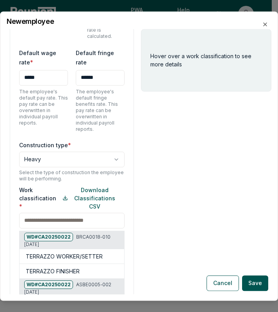
click at [68, 216] on input at bounding box center [72, 221] width 106 height 16
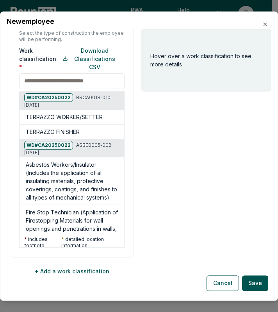
scroll to position [349, 0]
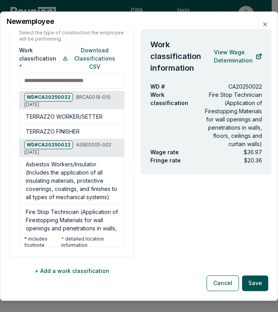
type input "**********"
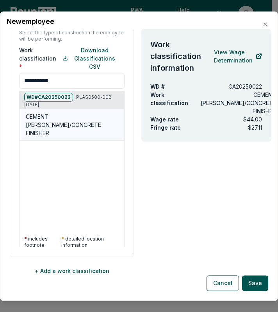
click at [70, 115] on h5 "CEMENT [PERSON_NAME]/CONCRETE FINISHER" at bounding box center [73, 125] width 95 height 25
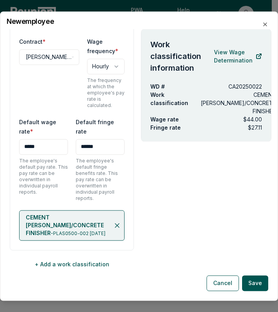
scroll to position [133, 0]
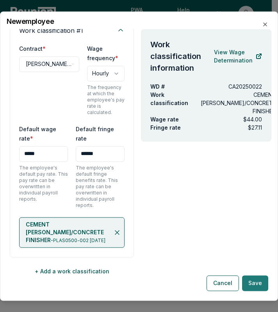
click at [256, 283] on button "Save" at bounding box center [255, 283] width 26 height 16
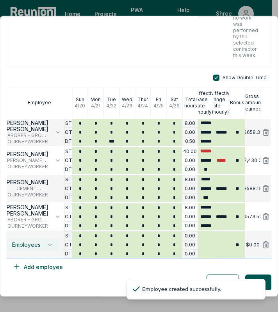
click at [32, 244] on span "Employees" at bounding box center [26, 245] width 29 height 6
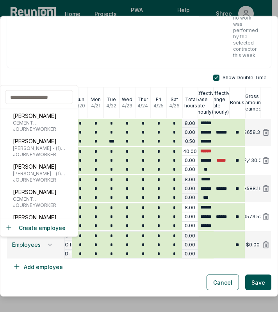
click at [33, 100] on input "text" at bounding box center [39, 97] width 68 height 14
click at [27, 93] on input "text" at bounding box center [39, 97] width 68 height 14
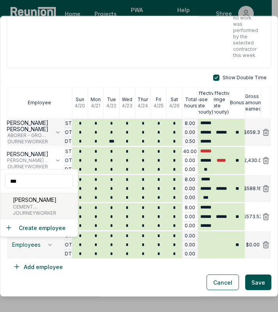
type input "***"
click at [41, 208] on span "CEMENT [PERSON_NAME]/CONCRETE FINISHER" at bounding box center [46, 207] width 66 height 6
type input "*****"
type input "******"
type input "***"
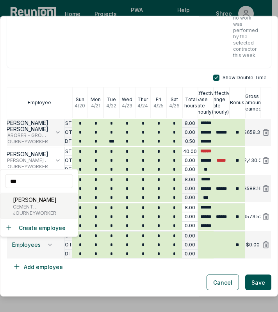
type input "******"
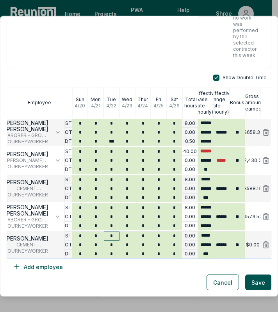
click at [111, 234] on input "*" at bounding box center [112, 236] width 16 height 9
type input "*"
click at [45, 267] on button "Add employee" at bounding box center [38, 267] width 63 height 16
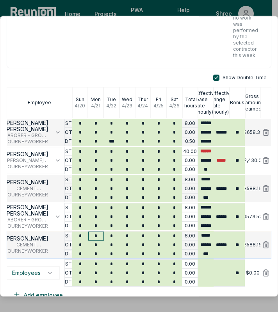
scroll to position [123, 0]
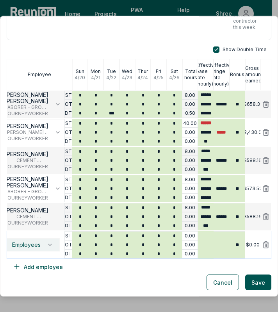
click at [24, 245] on span "Employees" at bounding box center [26, 245] width 29 height 6
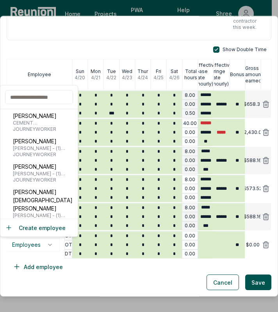
click at [46, 96] on input "text" at bounding box center [39, 97] width 68 height 14
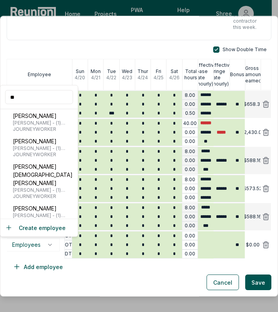
type input "*"
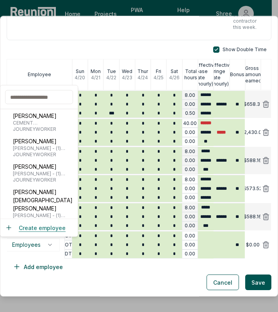
click at [34, 227] on button "Create employee" at bounding box center [35, 228] width 61 height 8
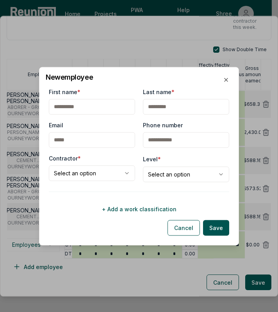
click at [66, 107] on input "First name *" at bounding box center [92, 107] width 86 height 16
type input "***"
click at [163, 106] on input "Last name *" at bounding box center [186, 107] width 86 height 16
type input "********"
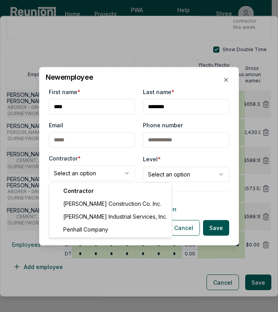
click at [84, 177] on body "Please visit us on your desktop We're working on making our marketplace mobile-…" at bounding box center [136, 156] width 272 height 312
select select "**********"
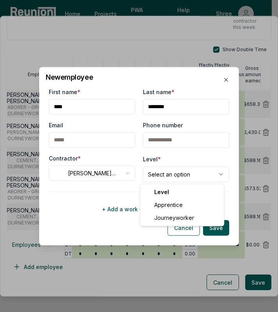
click at [165, 175] on body "Please visit us on your desktop We're working on making our marketplace mobile-…" at bounding box center [136, 156] width 272 height 312
select select "**********"
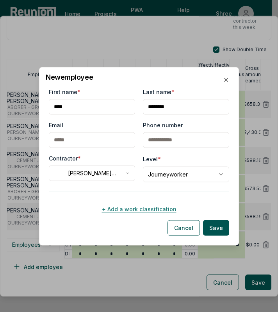
click at [139, 209] on button "+ Add a work classification" at bounding box center [139, 209] width 181 height 16
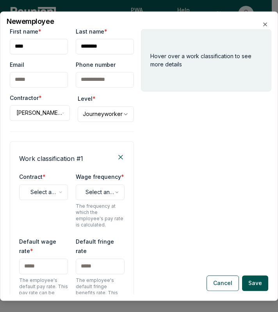
scroll to position [4, 0]
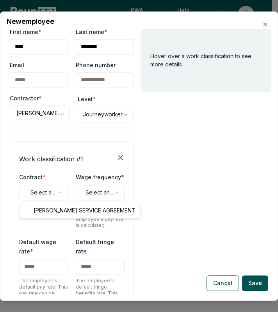
click at [43, 189] on body "Please visit us on your desktop We're working on making our marketplace mobile-…" at bounding box center [136, 156] width 272 height 312
select select "**********"
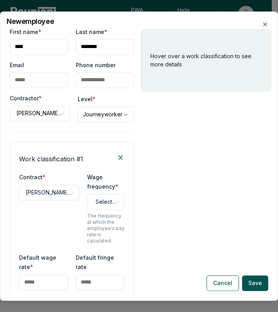
click at [61, 214] on div "**********" at bounding box center [72, 208] width 106 height 72
click at [88, 199] on body "Please visit us on your desktop We're working on making our marketplace mobile-…" at bounding box center [136, 156] width 272 height 312
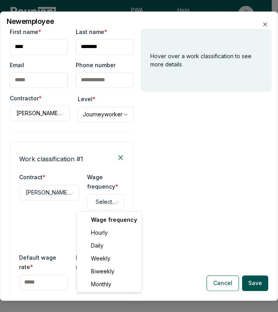
select select "******"
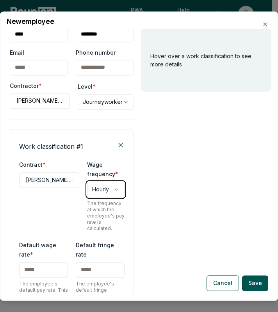
scroll to position [18, 0]
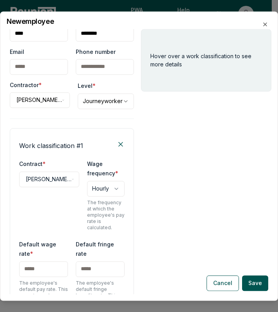
click at [39, 268] on input "text" at bounding box center [43, 269] width 49 height 16
type input "*****"
type input "******"
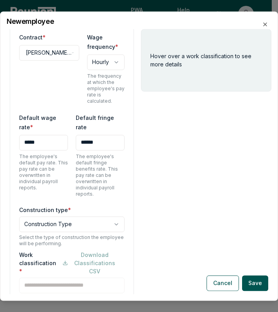
scroll to position [159, 0]
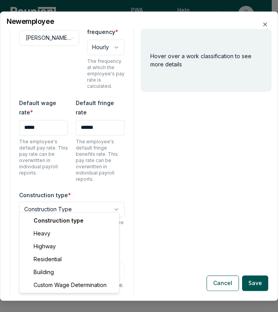
click at [57, 202] on body "Please visit us on your desktop We're working on making our marketplace mobile-…" at bounding box center [136, 156] width 272 height 312
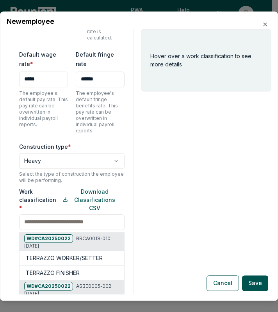
click at [49, 223] on div "Work classification * Download Classifications CSV WD# CA20250022 BRCA0018-010 …" at bounding box center [72, 288] width 106 height 201
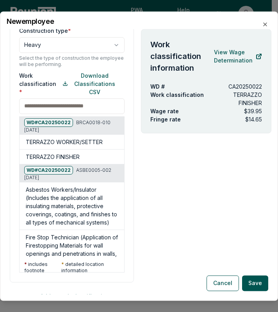
scroll to position [349, 0]
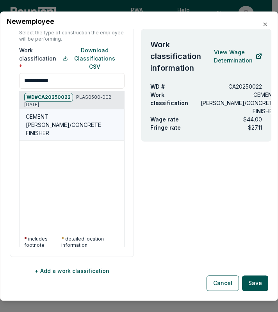
click at [65, 113] on h5 "CEMENT [PERSON_NAME]/CONCRETE FINISHER" at bounding box center [73, 125] width 95 height 25
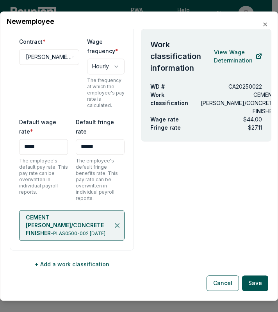
scroll to position [133, 0]
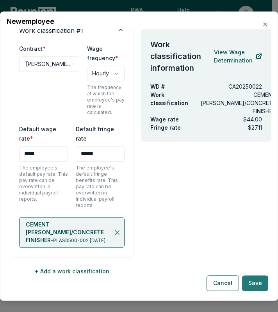
click at [259, 286] on button "Save" at bounding box center [255, 283] width 26 height 16
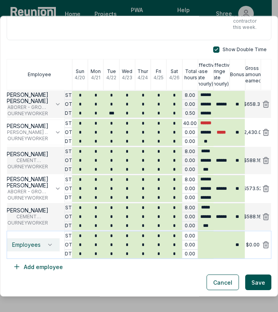
click at [29, 248] on button "Employees" at bounding box center [32, 245] width 54 height 13
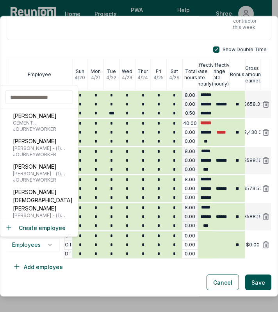
click at [33, 93] on input "text" at bounding box center [39, 97] width 68 height 14
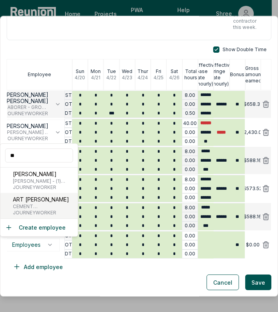
click at [20, 204] on span "CEMENT [PERSON_NAME]/CONCRETE FINISHER" at bounding box center [46, 207] width 66 height 6
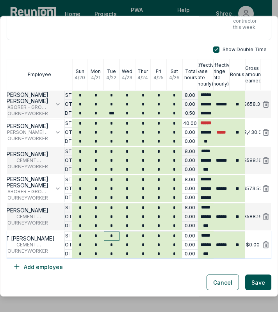
click at [112, 236] on input "*" at bounding box center [112, 236] width 16 height 9
click at [110, 252] on input "*" at bounding box center [112, 254] width 16 height 9
click at [154, 268] on div "Show Double Time Employee [DATE] [DATE] [DATE] [DATE] [DATE] [DATE] [DATE] Tota…" at bounding box center [139, 161] width 265 height 228
click at [41, 269] on button "Add employee" at bounding box center [38, 267] width 63 height 16
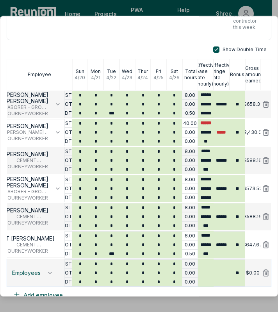
scroll to position [151, 0]
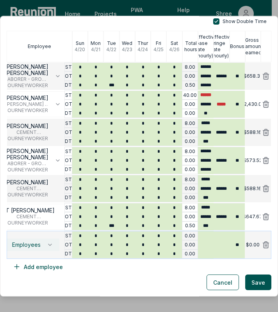
click at [25, 239] on button "Employees" at bounding box center [32, 245] width 54 height 13
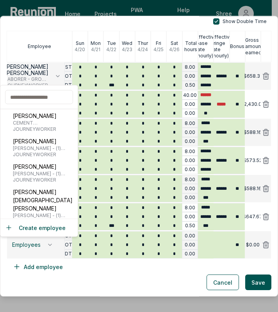
click at [36, 93] on input "text" at bounding box center [39, 97] width 68 height 14
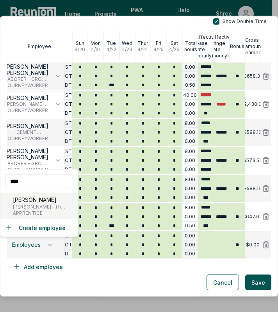
click at [27, 203] on p "[PERSON_NAME]" at bounding box center [44, 200] width 62 height 8
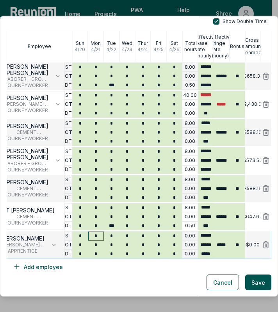
click at [97, 236] on input "*" at bounding box center [96, 236] width 16 height 9
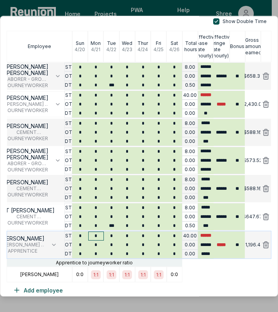
scroll to position [174, 0]
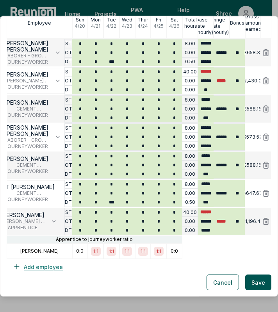
click at [41, 267] on button "Add employee" at bounding box center [38, 267] width 63 height 16
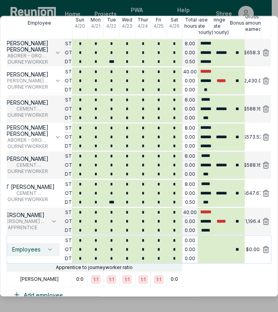
click at [27, 251] on span "Employees" at bounding box center [26, 250] width 29 height 6
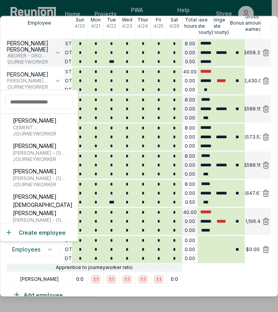
click at [36, 107] on input "text" at bounding box center [39, 102] width 68 height 14
click at [38, 232] on button "Create employee" at bounding box center [35, 233] width 61 height 8
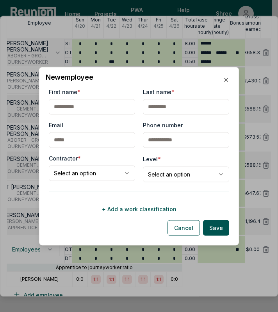
click at [68, 101] on input "First name *" at bounding box center [92, 107] width 86 height 16
click at [150, 106] on input "Last name *" at bounding box center [186, 107] width 86 height 16
click at [161, 112] on input "Last name *" at bounding box center [186, 107] width 86 height 16
click at [159, 107] on input "Last name *" at bounding box center [186, 107] width 86 height 16
click at [98, 109] on input "First name *" at bounding box center [92, 107] width 86 height 16
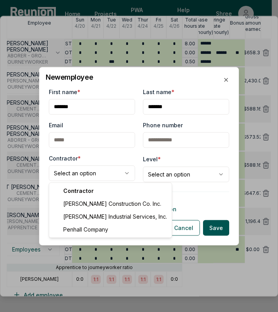
click at [87, 172] on body "Please visit us on your desktop We're working on making our marketplace mobile-…" at bounding box center [136, 156] width 272 height 312
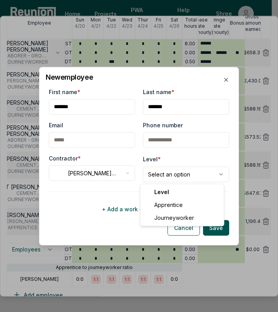
click at [152, 175] on body "Please visit us on your desktop We're working on making our marketplace mobile-…" at bounding box center [136, 156] width 272 height 312
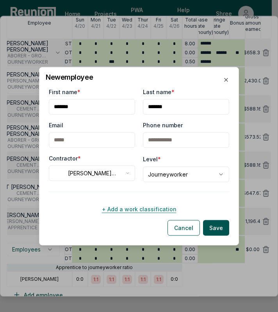
click at [120, 207] on button "+ Add a work classification" at bounding box center [139, 209] width 181 height 16
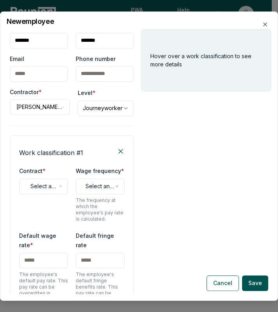
scroll to position [13, 0]
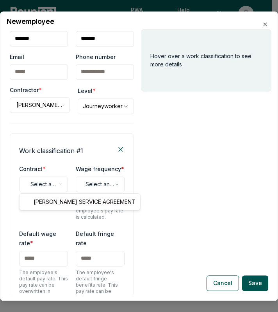
click at [38, 186] on body "Please visit us on your desktop We're working on making our marketplace mobile-…" at bounding box center [136, 156] width 272 height 312
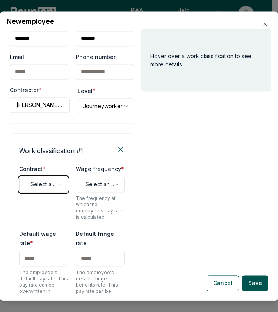
click at [43, 210] on body "Please visit us on your desktop We're working on making our marketplace mobile-…" at bounding box center [136, 156] width 272 height 312
drag, startPoint x: 44, startPoint y: 207, endPoint x: 47, endPoint y: 194, distance: 12.9
click at [47, 194] on div "**********" at bounding box center [72, 192] width 106 height 56
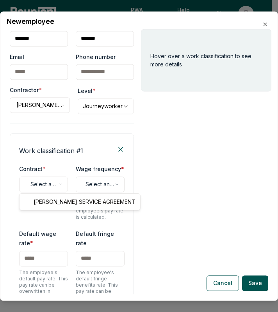
click at [47, 188] on body "Please visit us on your desktop We're working on making our marketplace mobile-…" at bounding box center [136, 156] width 272 height 312
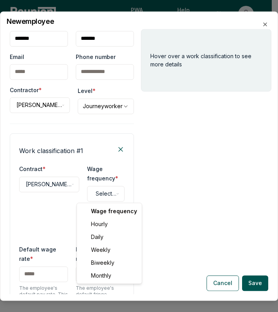
click at [107, 194] on body "Please visit us on your desktop We're working on making our marketplace mobile-…" at bounding box center [136, 156] width 272 height 312
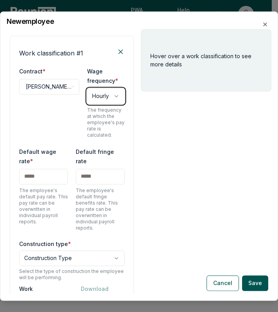
scroll to position [114, 0]
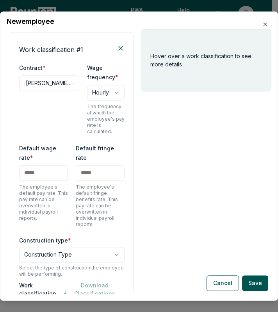
click at [33, 165] on input "text" at bounding box center [43, 173] width 49 height 16
click at [82, 172] on input "text" at bounding box center [100, 173] width 49 height 16
click at [221, 166] on div "Hover over a work classification to see more details" at bounding box center [206, 161] width 131 height 265
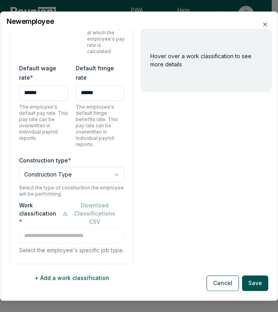
scroll to position [209, 0]
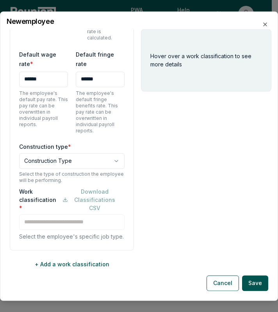
click at [70, 156] on body "Please visit us on your desktop We're working on making our marketplace mobile-…" at bounding box center [136, 156] width 272 height 312
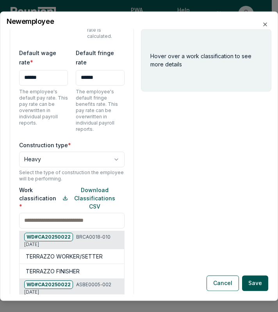
click at [54, 217] on div "Work classification * Download Classifications CSV WD# CA20250022 BRCA0018-010 …" at bounding box center [72, 286] width 106 height 201
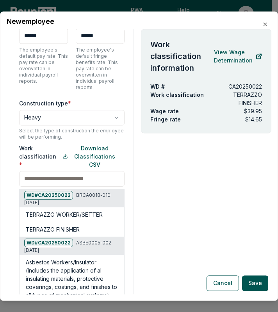
scroll to position [349, 0]
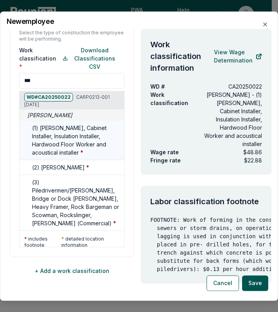
click at [66, 139] on h5 "(1) [PERSON_NAME], Cabinet Installer, Insulation Installer, Hardwood Floor Work…" at bounding box center [76, 140] width 89 height 33
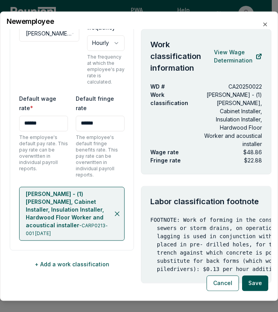
scroll to position [156, 0]
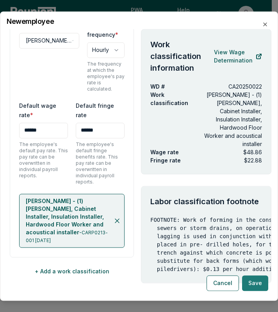
click at [260, 286] on button "Save" at bounding box center [255, 283] width 26 height 16
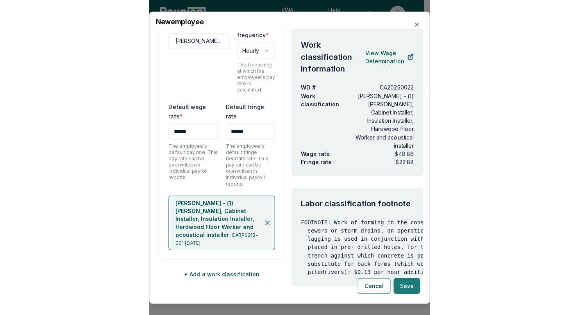
scroll to position [0, 0]
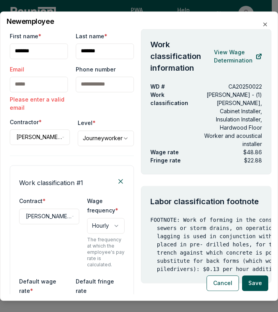
click at [94, 110] on div "Phone number" at bounding box center [105, 88] width 58 height 46
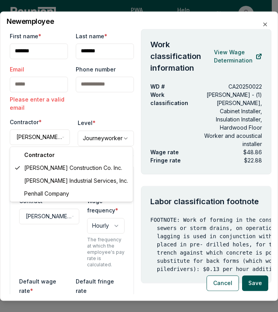
click at [48, 135] on body "Please visit us on your desktop We're working on making our marketplace mobile-…" at bounding box center [136, 156] width 272 height 312
drag, startPoint x: 43, startPoint y: 165, endPoint x: 82, endPoint y: 87, distance: 86.5
click at [82, 87] on body "Please visit us on your desktop We're working on making our marketplace mobile-…" at bounding box center [136, 156] width 272 height 312
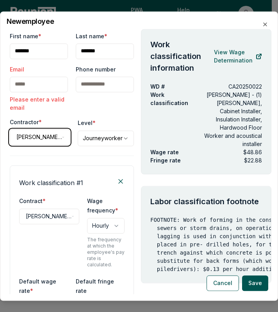
click at [87, 106] on body "Please visit us on your desktop We're working on making our marketplace mobile-…" at bounding box center [136, 156] width 272 height 312
click at [42, 84] on input "Email" at bounding box center [39, 85] width 58 height 16
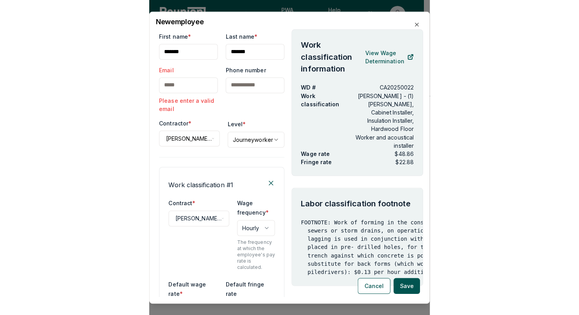
scroll to position [133, 0]
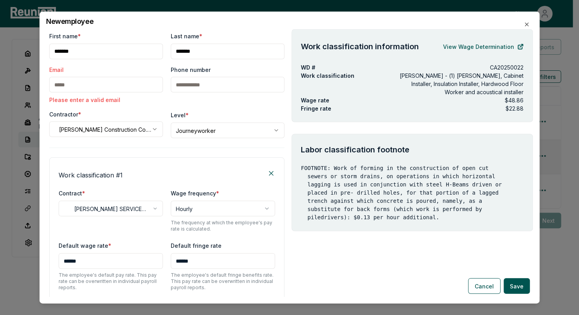
click at [188, 99] on div "Phone number" at bounding box center [228, 84] width 114 height 38
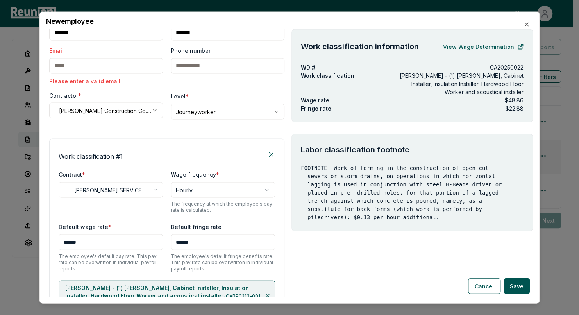
scroll to position [14, 0]
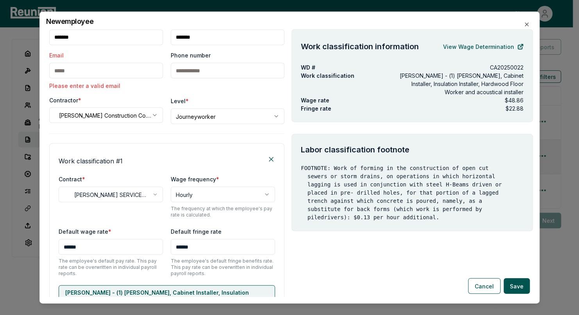
click at [203, 72] on input "Phone number" at bounding box center [228, 71] width 114 height 16
click at [171, 85] on div "Phone number" at bounding box center [228, 70] width 114 height 38
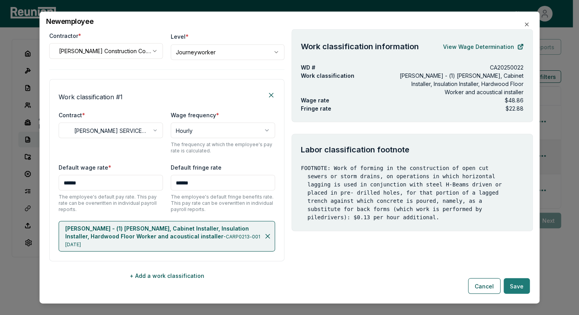
click at [278, 293] on button "Save" at bounding box center [517, 286] width 26 height 16
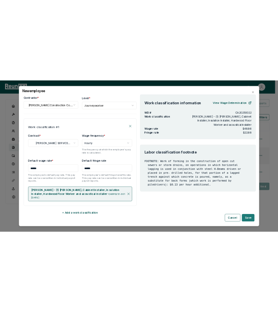
scroll to position [0, 0]
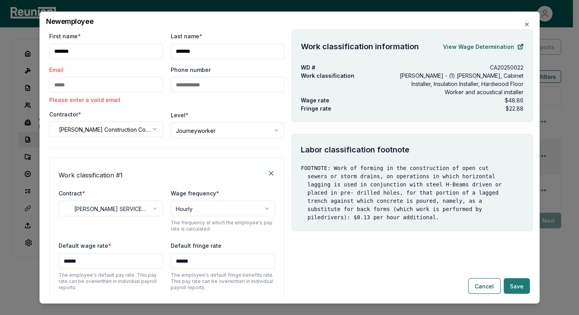
click at [278, 291] on button "Save" at bounding box center [517, 286] width 26 height 16
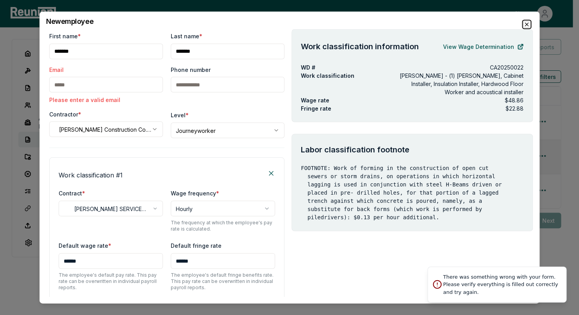
click at [278, 24] on icon "button" at bounding box center [527, 24] width 6 height 6
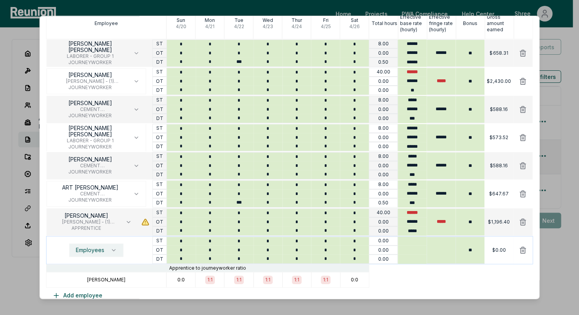
click at [88, 249] on span "Employees" at bounding box center [90, 250] width 29 height 6
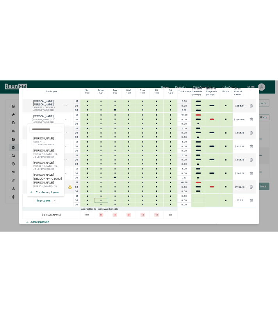
scroll to position [174, 0]
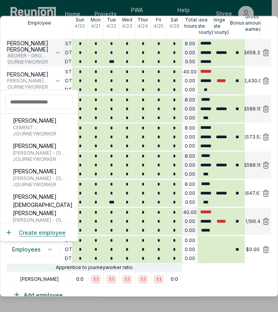
click at [35, 232] on button "Create employee" at bounding box center [35, 233] width 61 height 8
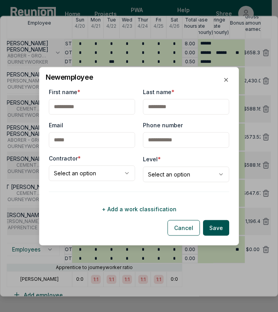
click at [74, 109] on input "First name *" at bounding box center [92, 107] width 86 height 16
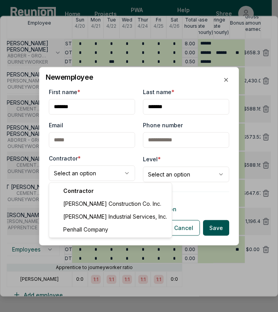
click at [95, 176] on body "Please visit us on your desktop We're working on making our marketplace mobile-…" at bounding box center [136, 156] width 272 height 312
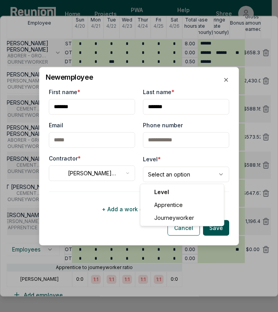
click at [166, 175] on body "Please visit us on your desktop We're working on making our marketplace mobile-…" at bounding box center [136, 156] width 272 height 312
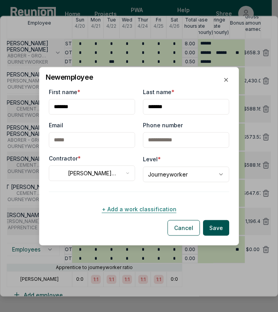
click at [148, 205] on button "+ Add a work classification" at bounding box center [139, 209] width 181 height 16
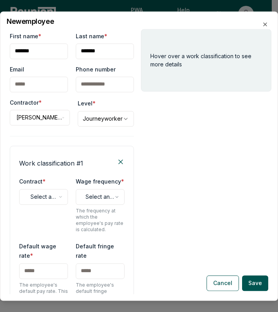
scroll to position [209, 0]
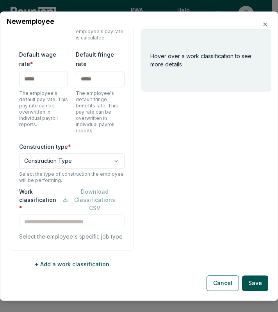
click at [44, 79] on div "Default wage rate * The employee's default pay rate. This pay rate can be overw…" at bounding box center [43, 89] width 49 height 78
click at [44, 73] on input "text" at bounding box center [43, 80] width 49 height 16
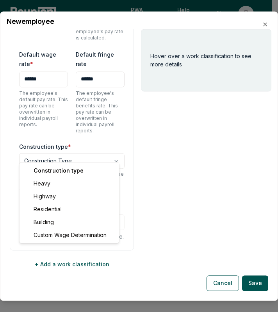
click at [61, 157] on body "Please visit us on your desktop We're working on making our marketplace mobile-…" at bounding box center [136, 156] width 272 height 312
drag, startPoint x: 48, startPoint y: 184, endPoint x: 54, endPoint y: 120, distance: 64.7
click at [54, 120] on body "Please visit us on your desktop We're working on making our marketplace mobile-…" at bounding box center [136, 156] width 272 height 312
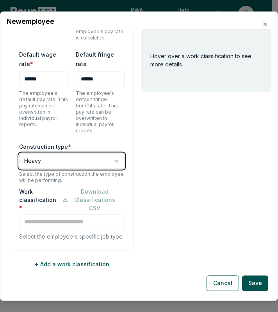
scroll to position [144, 0]
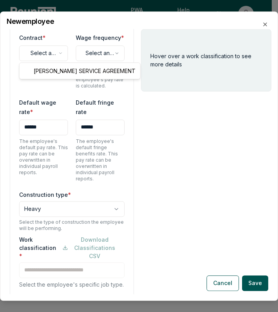
click at [40, 52] on body "Please visit us on your desktop We're working on making our marketplace mobile-…" at bounding box center [136, 156] width 272 height 312
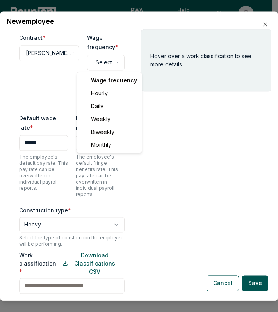
click at [98, 62] on body "Please visit us on your desktop We're working on making our marketplace mobile-…" at bounding box center [136, 156] width 272 height 312
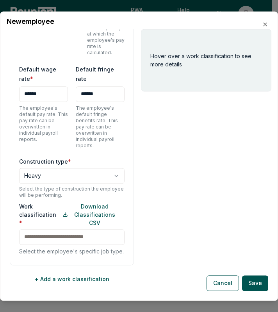
scroll to position [209, 0]
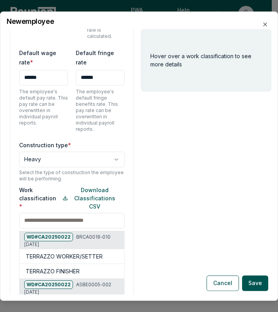
click at [53, 209] on div "Work classification * Download Classifications CSV WD# CA20250022 BRCA0018-010 …" at bounding box center [72, 286] width 106 height 201
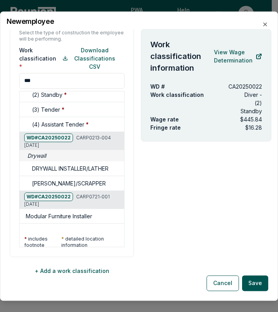
scroll to position [0, 0]
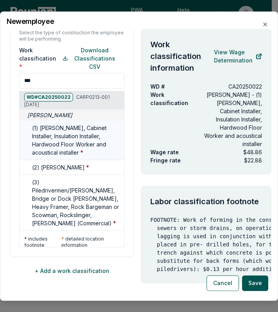
click at [50, 134] on h5 "(1) [PERSON_NAME], Cabinet Installer, Insulation Installer, Hardwood Floor Work…" at bounding box center [76, 140] width 89 height 33
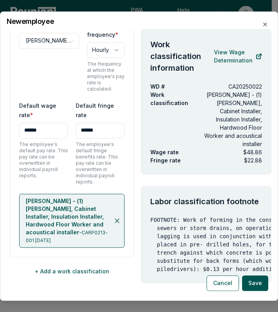
scroll to position [6, 0]
click at [258, 284] on button "Save" at bounding box center [255, 283] width 26 height 16
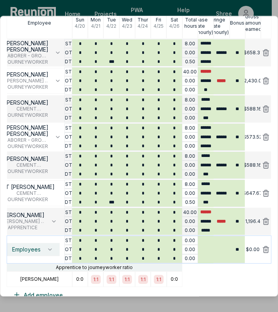
click at [22, 247] on span "Employees" at bounding box center [26, 250] width 29 height 6
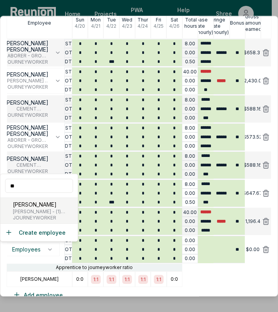
click at [33, 213] on span "[PERSON_NAME] - (1) [PERSON_NAME], Cabinet Installer, Insulation Installer, Har…" at bounding box center [44, 212] width 62 height 6
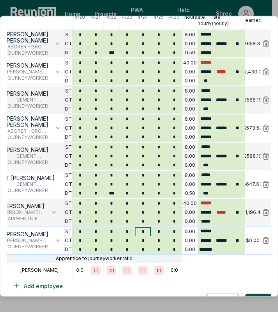
scroll to position [186, 0]
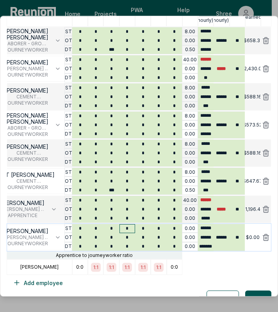
click at [127, 226] on input "*" at bounding box center [128, 229] width 16 height 9
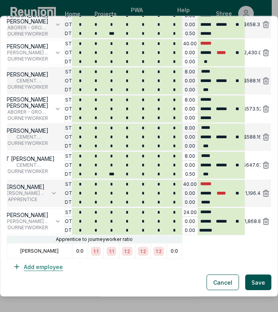
click at [37, 267] on button "Add employee" at bounding box center [38, 267] width 63 height 16
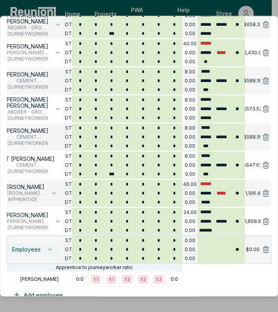
click at [39, 251] on span "Employees" at bounding box center [26, 250] width 29 height 6
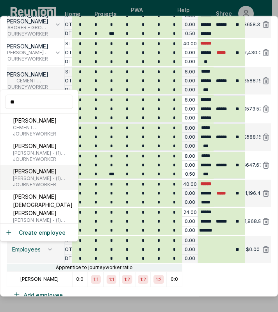
click at [21, 174] on p "[PERSON_NAME]" at bounding box center [44, 171] width 62 height 8
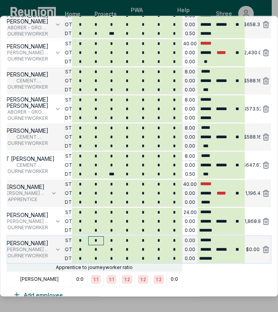
click at [95, 239] on input "*" at bounding box center [96, 241] width 16 height 9
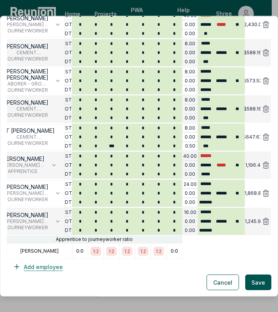
click at [36, 267] on button "Add employee" at bounding box center [38, 267] width 63 height 16
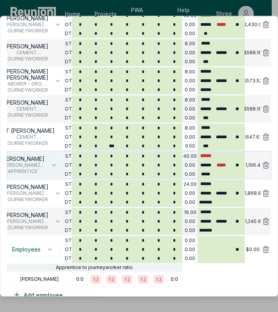
scroll to position [259, 0]
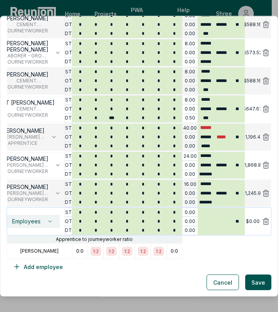
click at [25, 222] on span "Employees" at bounding box center [26, 222] width 29 height 6
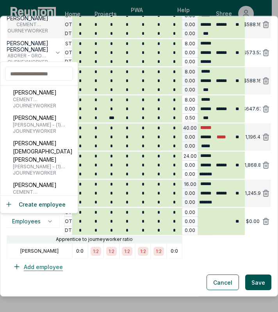
click at [45, 264] on button "Add employee" at bounding box center [38, 267] width 63 height 16
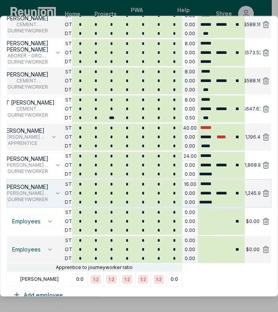
scroll to position [287, 0]
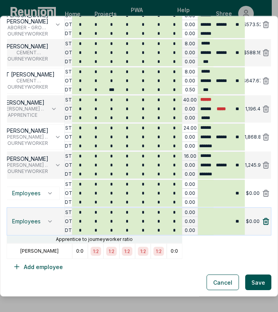
click at [263, 222] on icon at bounding box center [266, 222] width 8 height 8
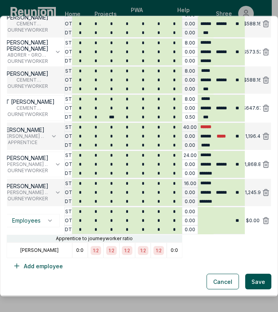
scroll to position [259, 0]
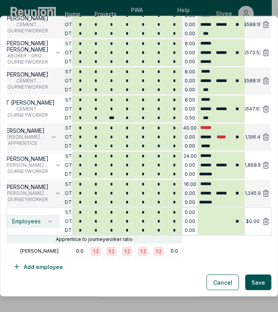
click at [37, 219] on span "Employees" at bounding box center [26, 222] width 29 height 6
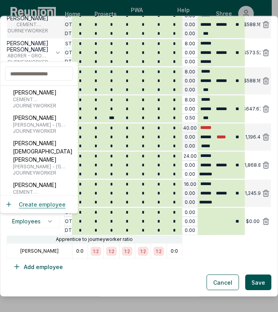
click at [39, 203] on button "Create employee" at bounding box center [35, 204] width 61 height 8
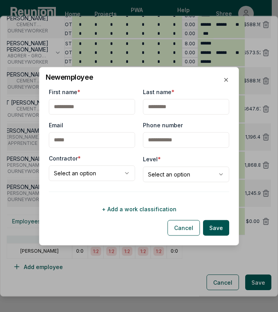
click at [89, 111] on input "First name *" at bounding box center [92, 107] width 86 height 16
click at [184, 108] on input "Last name *" at bounding box center [186, 107] width 86 height 16
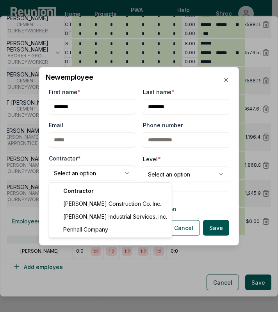
click at [89, 180] on body "Please visit us on your desktop We're working on making our marketplace mobile-…" at bounding box center [136, 156] width 272 height 312
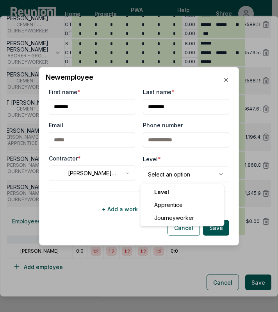
click at [171, 177] on body "Please visit us on your desktop We're working on making our marketplace mobile-…" at bounding box center [136, 156] width 272 height 312
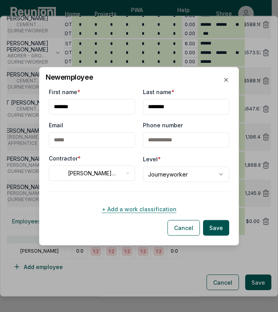
click at [122, 207] on button "+ Add a work classification" at bounding box center [139, 209] width 181 height 16
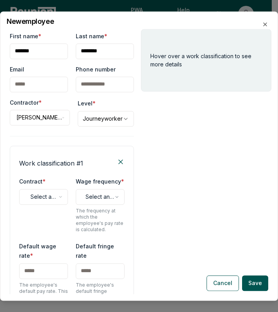
scroll to position [209, 0]
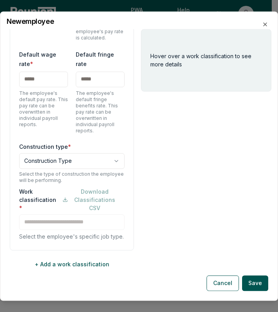
click at [43, 72] on input "text" at bounding box center [43, 80] width 49 height 16
click at [86, 76] on input "text" at bounding box center [100, 80] width 49 height 16
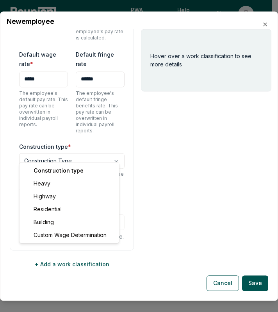
click at [69, 157] on body "Please visit us on your desktop We're working on making our marketplace mobile-…" at bounding box center [136, 156] width 272 height 312
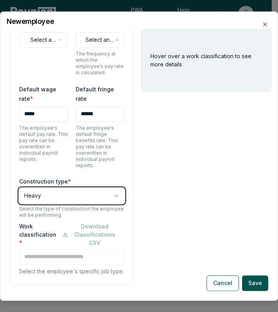
scroll to position [154, 0]
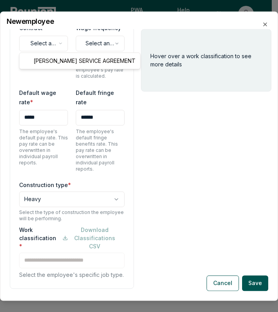
click at [42, 39] on body "Please visit us on your desktop We're working on making our marketplace mobile-…" at bounding box center [136, 156] width 272 height 312
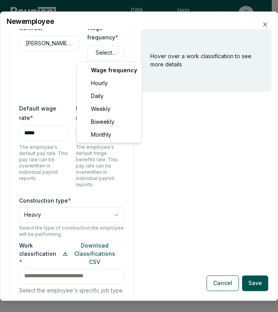
click at [96, 50] on body "Please visit us on your desktop We're working on making our marketplace mobile-…" at bounding box center [136, 156] width 272 height 312
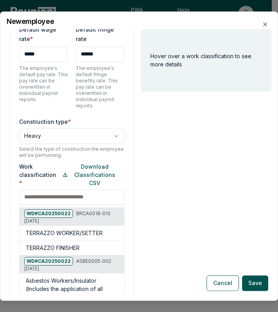
click at [64, 217] on div "Work classification * Download Classifications CSV WD# CA20250022 BRCA0018-010 …" at bounding box center [72, 263] width 106 height 201
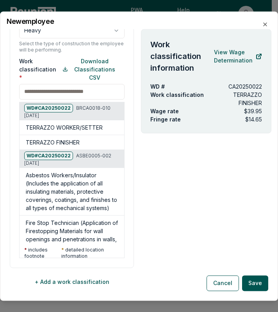
scroll to position [349, 0]
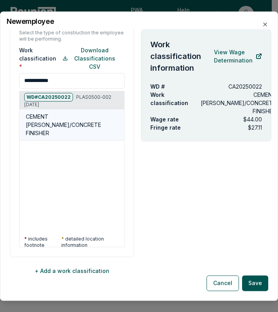
click at [53, 113] on h5 "CEMENT [PERSON_NAME]/CONCRETE FINISHER" at bounding box center [73, 125] width 95 height 25
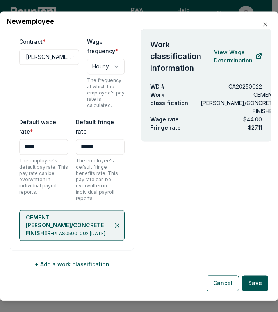
scroll to position [133, 0]
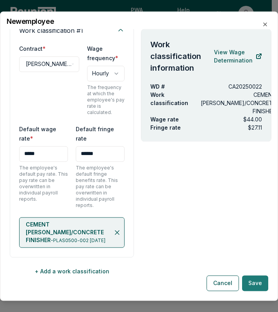
click at [252, 286] on button "Save" at bounding box center [255, 283] width 26 height 16
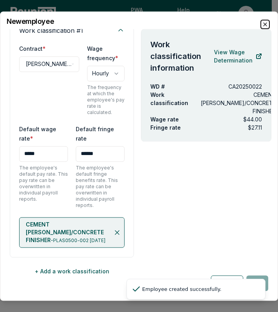
click at [264, 26] on icon "button" at bounding box center [265, 24] width 3 height 3
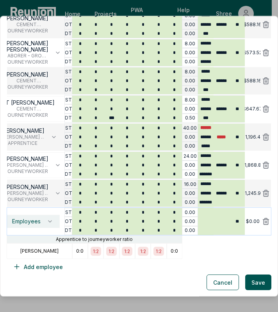
click at [30, 220] on span "Employees" at bounding box center [26, 222] width 29 height 6
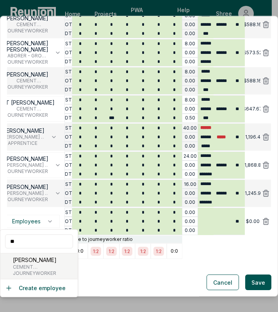
click at [32, 272] on span "JOURNEYWORKER" at bounding box center [46, 273] width 66 height 6
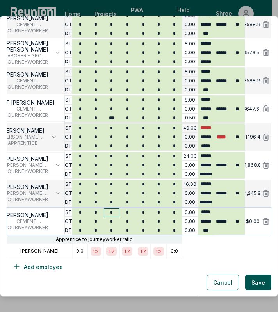
click at [111, 213] on input "*" at bounding box center [112, 213] width 16 height 9
click at [111, 231] on input "*" at bounding box center [112, 230] width 16 height 9
click at [28, 267] on button "Add employee" at bounding box center [38, 267] width 63 height 16
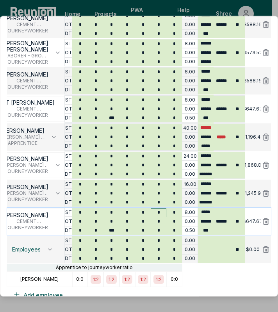
scroll to position [287, 0]
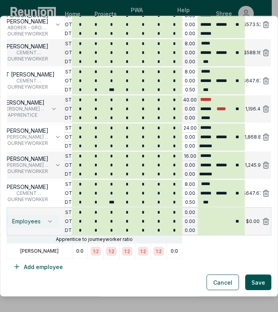
click at [30, 222] on span "Employees" at bounding box center [26, 222] width 29 height 6
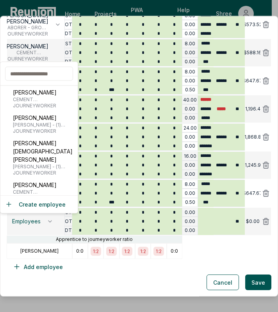
click at [41, 77] on input "text" at bounding box center [39, 74] width 68 height 14
click at [45, 204] on button "Create employee" at bounding box center [35, 204] width 61 height 8
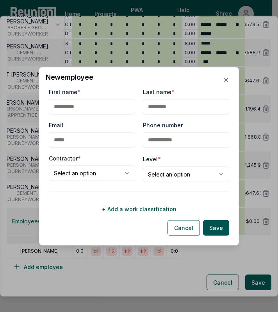
click at [83, 104] on input "First name *" at bounding box center [92, 107] width 86 height 16
click at [156, 106] on input "Last name *" at bounding box center [186, 107] width 86 height 16
click at [88, 175] on body "Please visit us on your desktop We're working on making our marketplace mobile-…" at bounding box center [136, 156] width 272 height 312
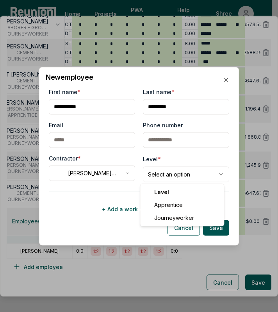
click at [154, 181] on body "Please visit us on your desktop We're working on making our marketplace mobile-…" at bounding box center [136, 156] width 272 height 312
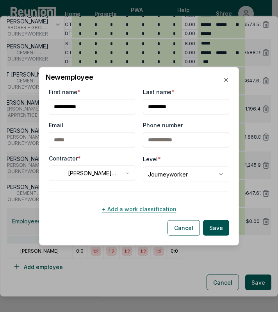
click at [137, 207] on button "+ Add a work classification" at bounding box center [139, 209] width 181 height 16
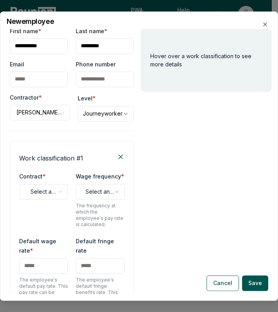
scroll to position [5, 0]
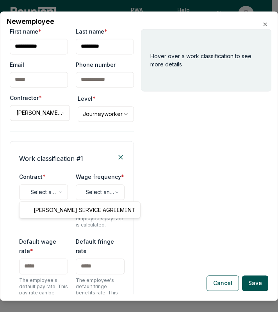
click at [42, 192] on body "Please visit us on your desktop We're working on making our marketplace mobile-…" at bounding box center [136, 156] width 272 height 312
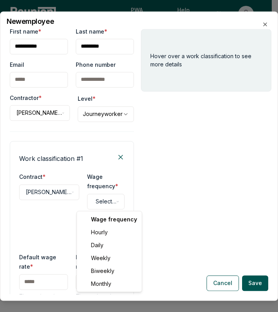
click at [97, 196] on body "Please visit us on your desktop We're working on making our marketplace mobile-…" at bounding box center [136, 156] width 272 height 312
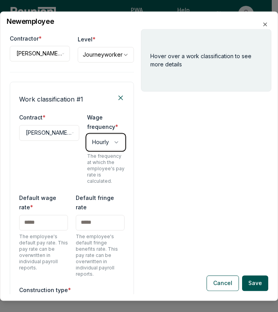
scroll to position [69, 0]
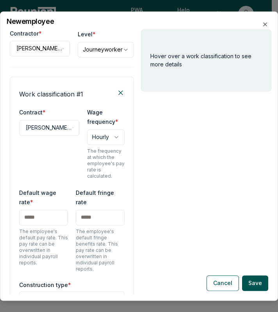
click at [35, 210] on input "text" at bounding box center [43, 218] width 49 height 16
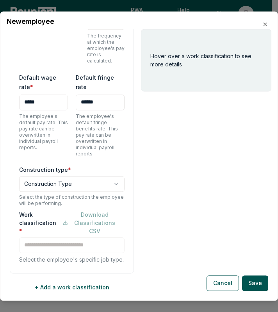
scroll to position [191, 0]
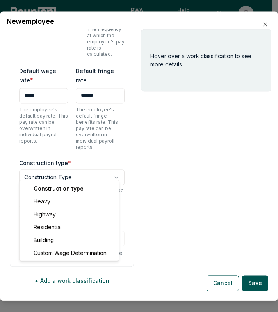
click at [76, 168] on body "Please visit us on your desktop We're working on making our marketplace mobile-…" at bounding box center [136, 156] width 272 height 312
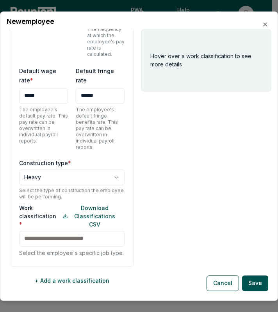
click at [204, 224] on div "Hover over a work classification to see more details" at bounding box center [206, 161] width 131 height 265
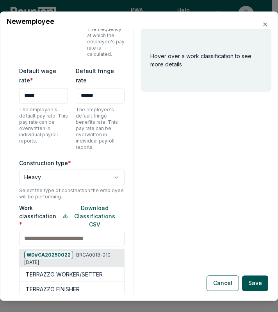
click at [41, 236] on div "Work classification * Download Classifications CSV WD# CA20250022 BRCA0018-010 …" at bounding box center [72, 304] width 106 height 201
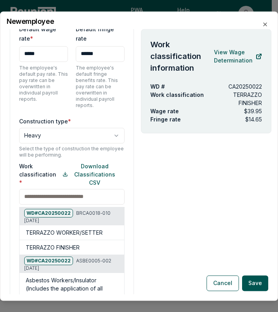
scroll to position [349, 0]
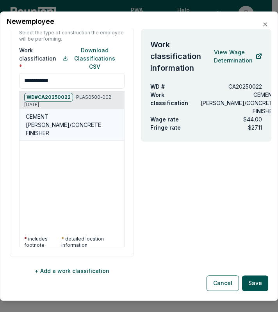
click at [66, 120] on h5 "CEMENT [PERSON_NAME]/CONCRETE FINISHER" at bounding box center [73, 125] width 95 height 25
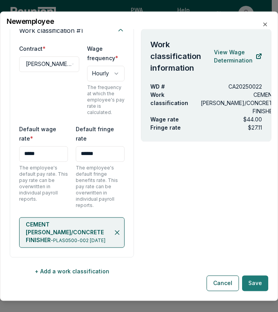
click at [258, 285] on button "Save" at bounding box center [255, 283] width 26 height 16
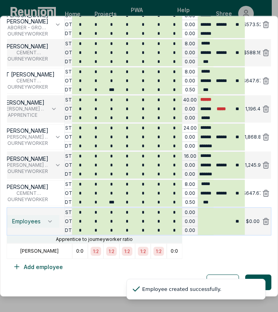
click at [32, 219] on span "Employees" at bounding box center [26, 222] width 29 height 6
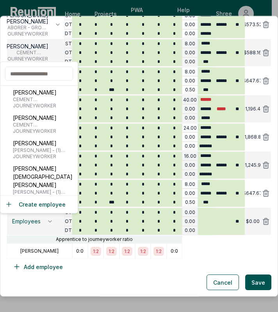
click at [35, 77] on input "text" at bounding box center [39, 74] width 68 height 14
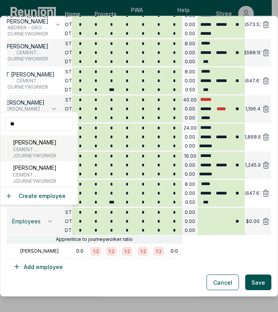
click at [34, 147] on p "[PERSON_NAME]" at bounding box center [46, 142] width 66 height 8
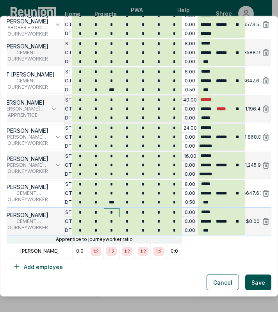
click at [107, 213] on input "*" at bounding box center [112, 213] width 16 height 9
click at [111, 229] on input "*" at bounding box center [112, 230] width 16 height 9
click at [45, 267] on button "Add employee" at bounding box center [38, 267] width 63 height 16
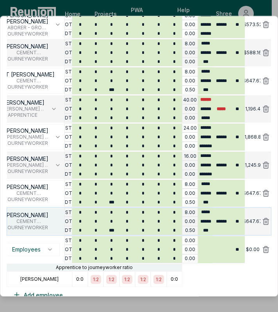
scroll to position [315, 0]
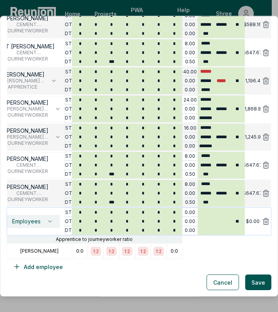
click at [37, 222] on span "Employees" at bounding box center [26, 222] width 29 height 6
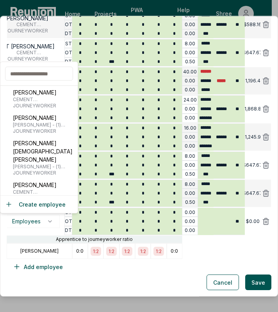
click at [33, 75] on input "text" at bounding box center [39, 74] width 68 height 14
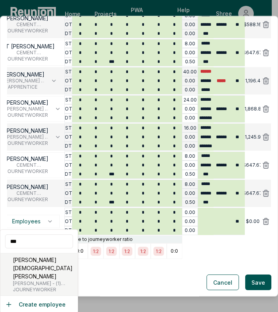
click at [31, 268] on p "[PERSON_NAME][DEMOGRAPHIC_DATA] [PERSON_NAME]" at bounding box center [44, 268] width 62 height 25
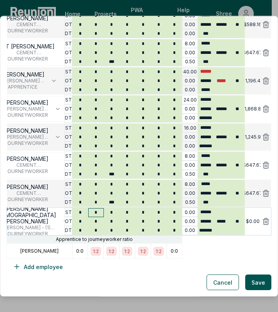
click at [94, 214] on input "*" at bounding box center [96, 213] width 16 height 9
click at [35, 266] on button "Add employee" at bounding box center [38, 267] width 63 height 16
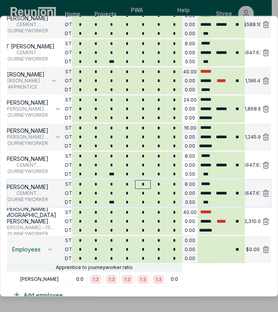
scroll to position [343, 0]
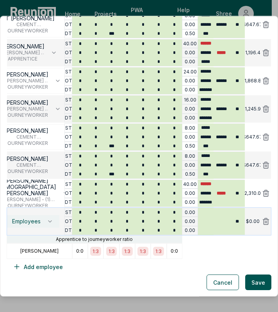
click at [21, 220] on span "Employees" at bounding box center [26, 222] width 29 height 6
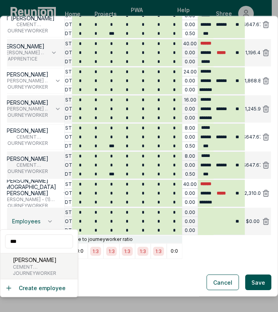
click at [36, 260] on p "[PERSON_NAME]" at bounding box center [46, 260] width 66 height 8
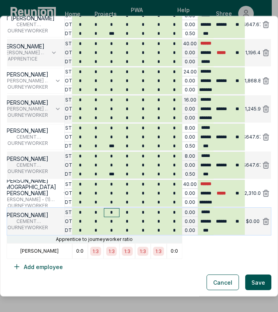
click at [106, 210] on input "*" at bounding box center [112, 213] width 16 height 9
click at [112, 228] on input "*" at bounding box center [112, 230] width 16 height 9
click at [41, 266] on button "Add employee" at bounding box center [38, 267] width 63 height 16
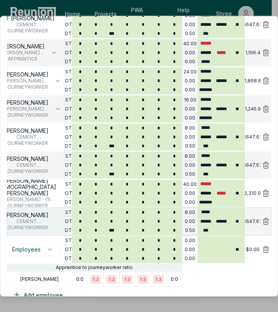
scroll to position [371, 0]
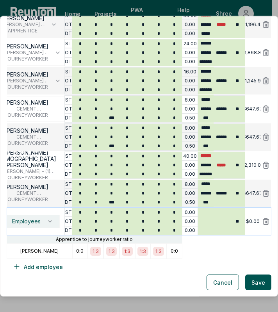
click at [34, 217] on button "Employees" at bounding box center [32, 221] width 54 height 13
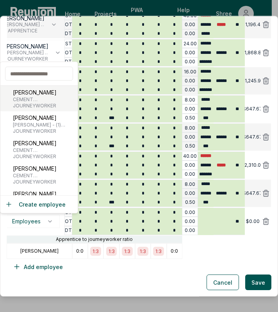
click at [33, 97] on span "CEMENT [PERSON_NAME]/CONCRETE FINISHER" at bounding box center [46, 100] width 66 height 6
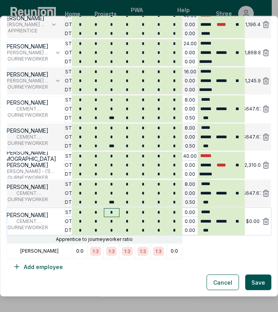
click at [110, 212] on input "*" at bounding box center [112, 213] width 16 height 9
click at [110, 232] on input "*" at bounding box center [112, 230] width 16 height 9
click at [41, 267] on button "Add employee" at bounding box center [38, 267] width 63 height 16
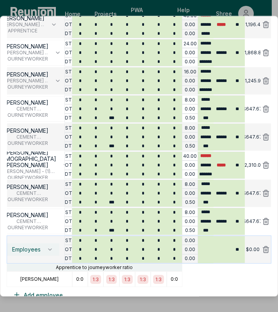
click at [34, 249] on span "Employees" at bounding box center [26, 250] width 29 height 6
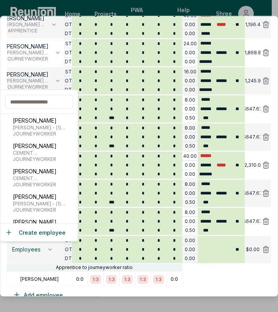
click at [36, 106] on input "text" at bounding box center [39, 102] width 68 height 14
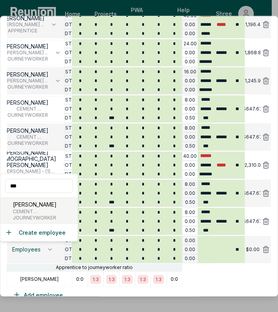
click at [39, 213] on span "CEMENT [PERSON_NAME]/CONCRETE FINISHER" at bounding box center [46, 212] width 66 height 6
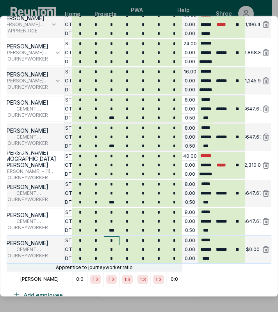
click at [111, 240] on input "*" at bounding box center [112, 241] width 16 height 9
click at [114, 258] on input "*" at bounding box center [112, 258] width 16 height 9
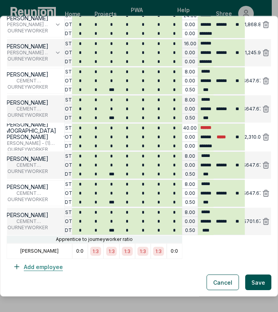
click at [33, 268] on button "Add employee" at bounding box center [38, 267] width 63 height 16
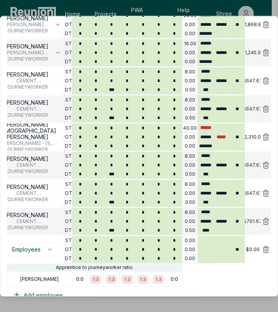
scroll to position [427, 0]
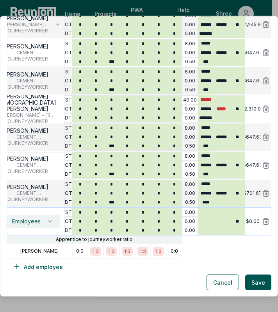
click at [24, 223] on span "Employees" at bounding box center [26, 222] width 29 height 6
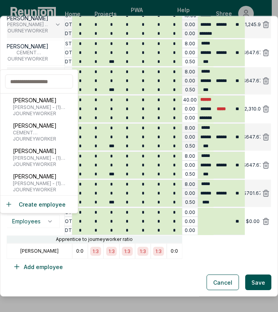
click at [38, 79] on input "text" at bounding box center [39, 82] width 68 height 14
click at [38, 202] on button "Create employee" at bounding box center [35, 204] width 61 height 8
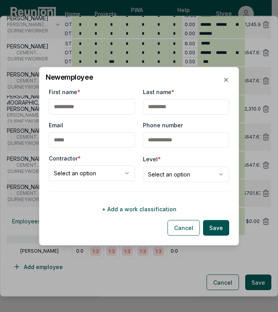
click at [93, 106] on input "First name *" at bounding box center [92, 107] width 86 height 16
click at [165, 104] on input "Last name *" at bounding box center [186, 107] width 86 height 16
click at [93, 170] on body "Please visit us on your desktop We're working on making our marketplace mobile-…" at bounding box center [136, 156] width 272 height 312
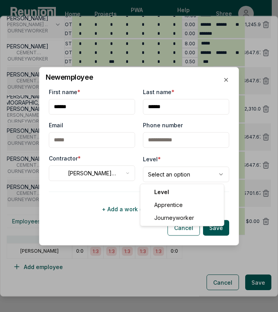
click at [158, 173] on body "Please visit us on your desktop We're working on making our marketplace mobile-…" at bounding box center [136, 156] width 272 height 312
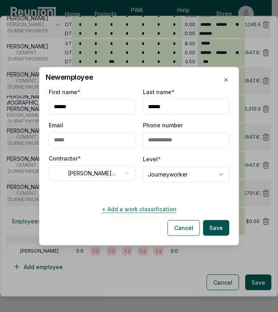
click at [122, 209] on button "+ Add a work classification" at bounding box center [139, 209] width 181 height 16
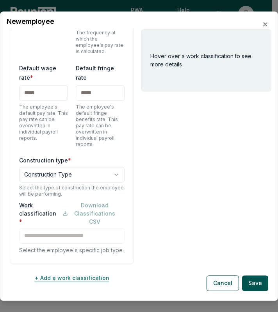
scroll to position [209, 0]
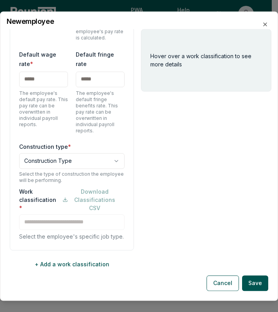
click at [39, 72] on input "text" at bounding box center [43, 80] width 49 height 16
click at [95, 72] on input "text" at bounding box center [100, 80] width 49 height 16
click at [166, 143] on div "Hover over a work classification to see more details" at bounding box center [206, 161] width 131 height 265
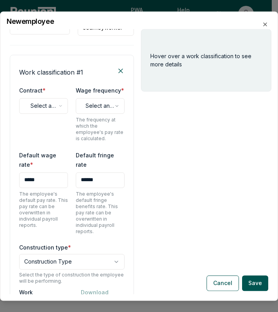
scroll to position [90, 0]
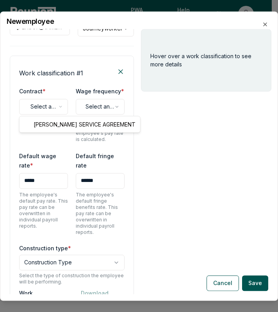
click at [49, 107] on body "Please visit us on your desktop We're working on making our marketplace mobile-…" at bounding box center [136, 156] width 272 height 312
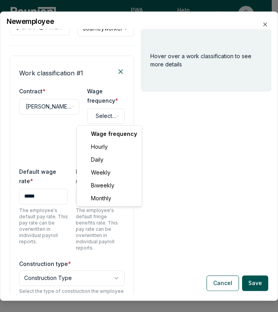
click at [95, 116] on body "Please visit us on your desktop We're working on making our marketplace mobile-…" at bounding box center [136, 156] width 272 height 312
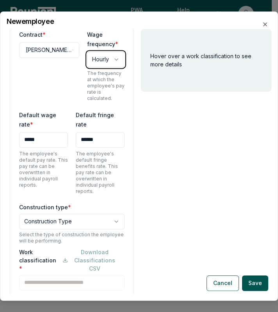
scroll to position [209, 0]
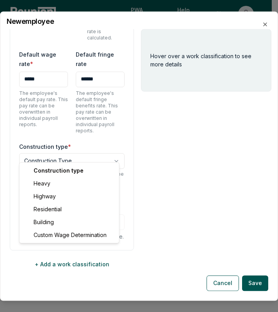
click at [66, 156] on body "Please visit us on your desktop We're working on making our marketplace mobile-…" at bounding box center [136, 156] width 272 height 312
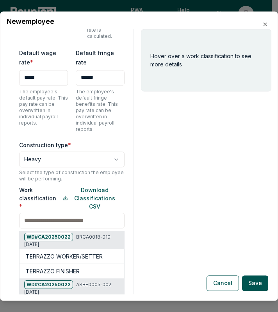
click at [34, 218] on div "Work classification * Download Classifications CSV WD# CA20250022 BRCA0018-010 …" at bounding box center [72, 286] width 106 height 201
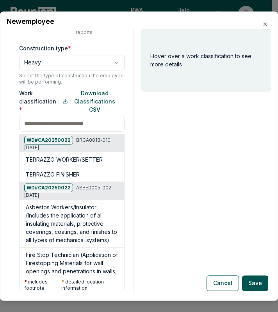
scroll to position [349, 0]
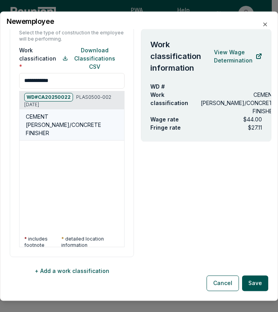
click at [45, 117] on h5 "CEMENT [PERSON_NAME]/CONCRETE FINISHER" at bounding box center [73, 125] width 95 height 25
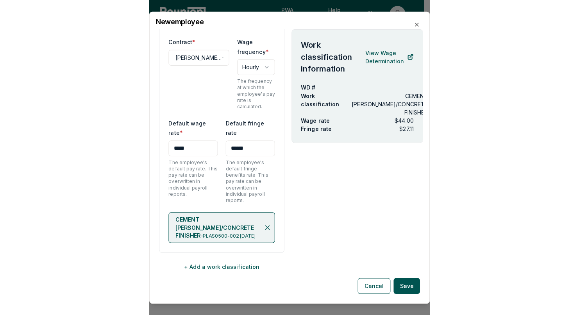
scroll to position [133, 0]
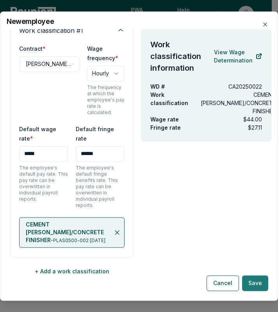
click at [255, 286] on button "Save" at bounding box center [255, 283] width 26 height 16
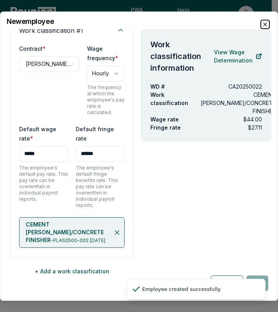
click at [265, 26] on icon "button" at bounding box center [265, 24] width 6 height 6
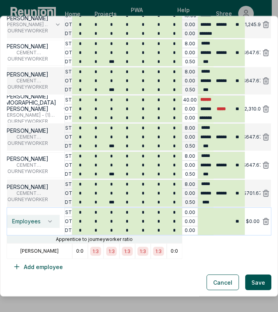
click at [32, 220] on span "Employees" at bounding box center [26, 222] width 29 height 6
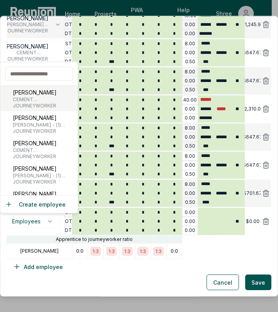
click at [29, 88] on p "[PERSON_NAME]" at bounding box center [46, 92] width 66 height 8
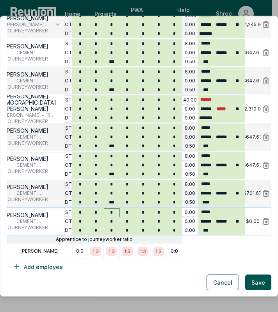
click at [114, 212] on input "*" at bounding box center [112, 213] width 16 height 9
click at [113, 227] on input "*" at bounding box center [112, 230] width 16 height 9
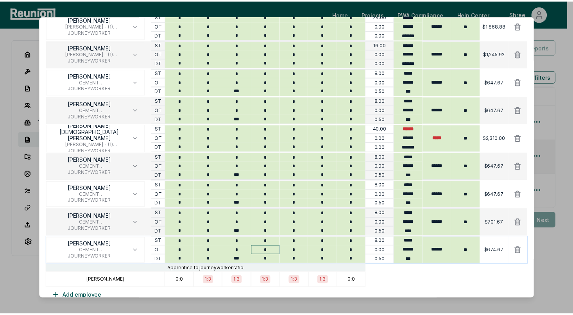
scroll to position [384, 0]
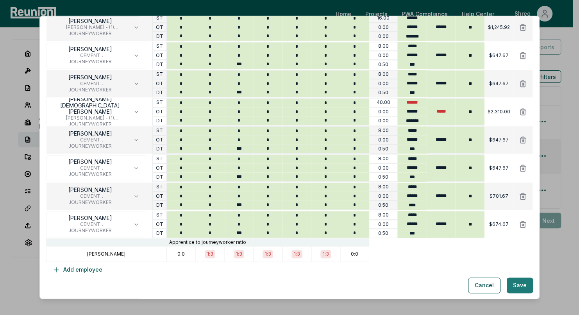
click at [278, 286] on button "Save" at bounding box center [520, 285] width 26 height 16
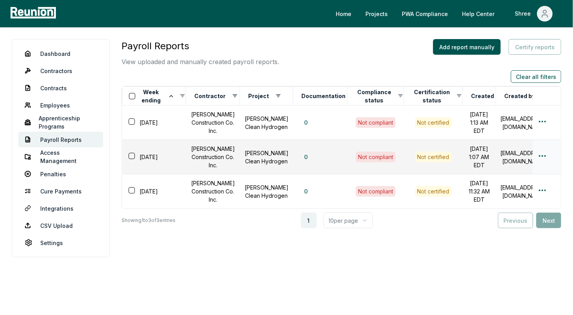
scroll to position [0, 0]
click at [50, 58] on link "Dashboard" at bounding box center [60, 54] width 85 height 16
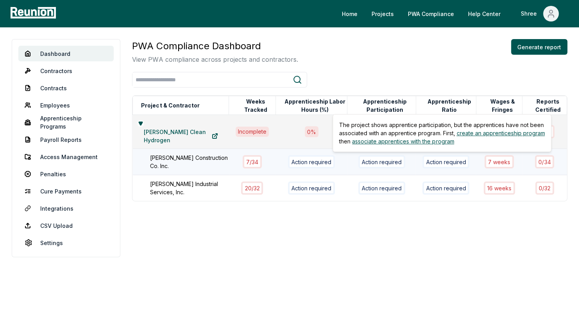
click at [278, 155] on td "7 week s" at bounding box center [499, 162] width 46 height 26
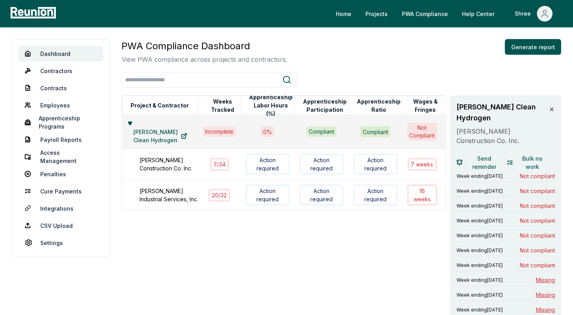
click at [278, 109] on icon at bounding box center [552, 109] width 6 height 6
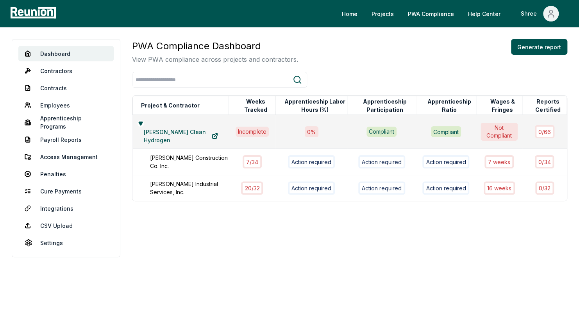
click at [278, 225] on div "PWA Compliance Dashboard View PWA compliance across projects and contractors. G…" at bounding box center [349, 151] width 435 height 225
